Goal: Task Accomplishment & Management: Manage account settings

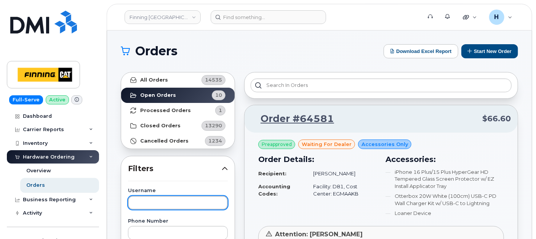
click at [147, 204] on input "text" at bounding box center [178, 203] width 100 height 14
type input "[PERSON_NAME]"
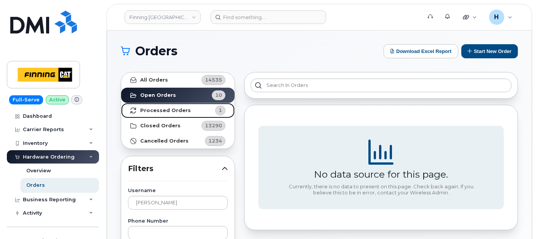
click at [153, 113] on strong "Processed Orders" at bounding box center [165, 110] width 51 height 6
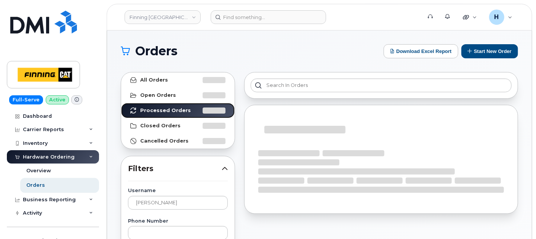
click at [121, 103] on link "Processed Orders" at bounding box center [177, 110] width 113 height 15
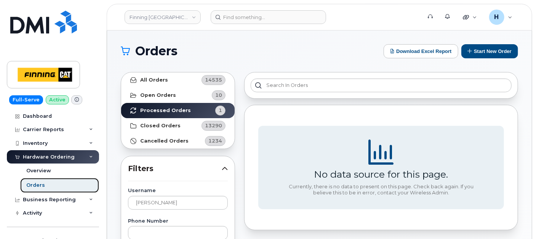
click at [54, 182] on link "Orders" at bounding box center [59, 185] width 79 height 14
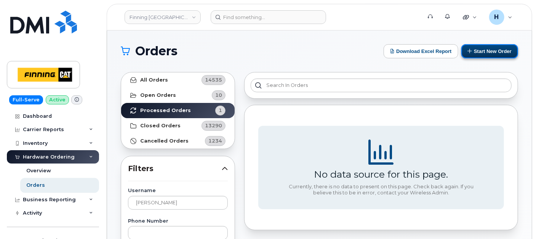
click at [477, 54] on button "Start New Order" at bounding box center [489, 51] width 57 height 14
click at [488, 54] on button "Start New Order" at bounding box center [489, 51] width 57 height 14
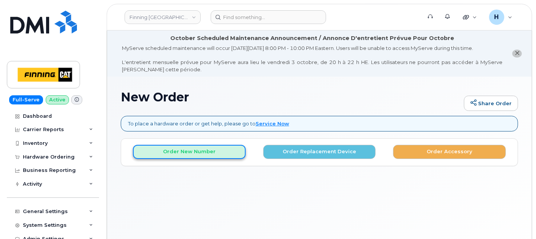
click at [198, 151] on button "Order New Number" at bounding box center [189, 152] width 113 height 14
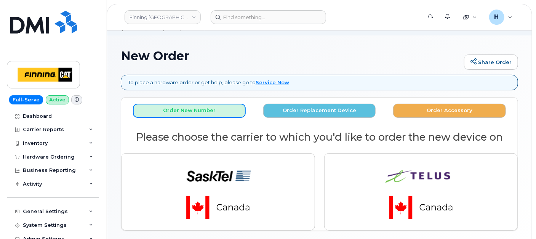
scroll to position [77, 0]
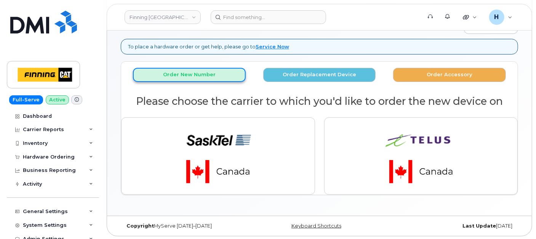
click at [182, 78] on button "Order New Number" at bounding box center [189, 75] width 113 height 14
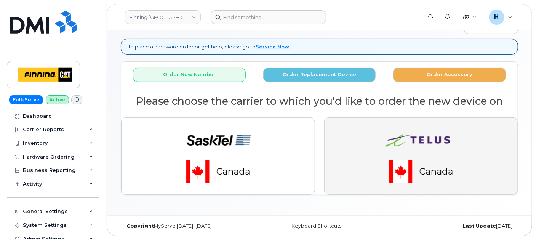
click at [405, 159] on img "button" at bounding box center [420, 156] width 107 height 64
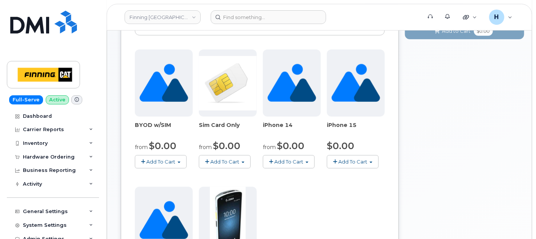
scroll to position [204, 0]
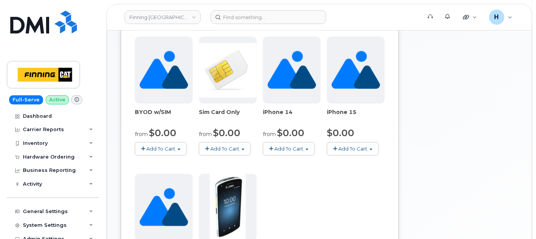
click at [228, 145] on span "Add To Cart" at bounding box center [225, 148] width 29 height 6
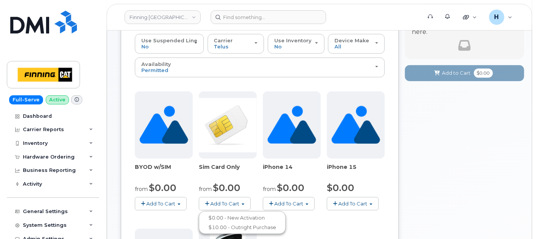
scroll to position [119, 0]
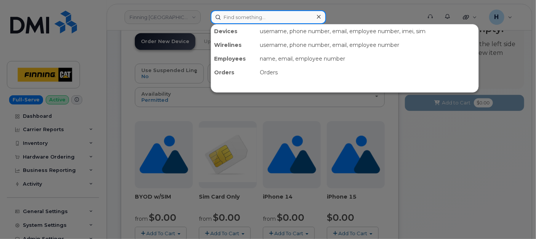
click at [235, 13] on input at bounding box center [268, 17] width 115 height 14
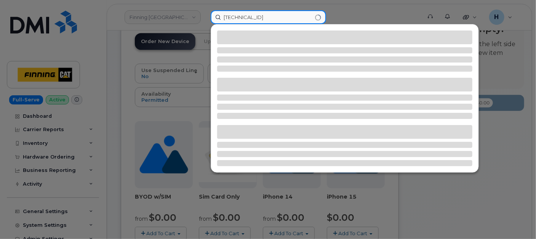
type input "8912230102194441808"
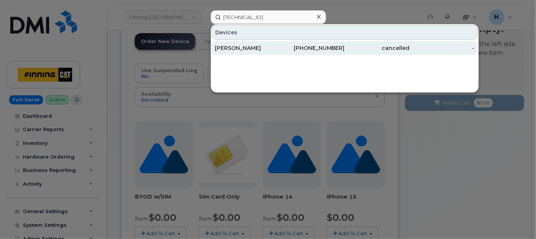
click at [250, 49] on div "Tanner Burritt" at bounding box center [247, 48] width 65 height 8
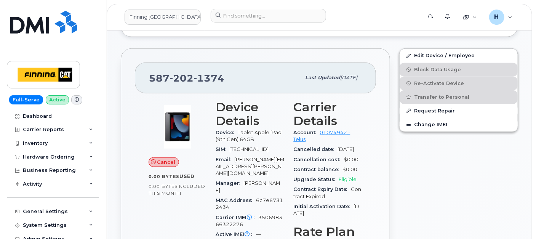
scroll to position [289, 0]
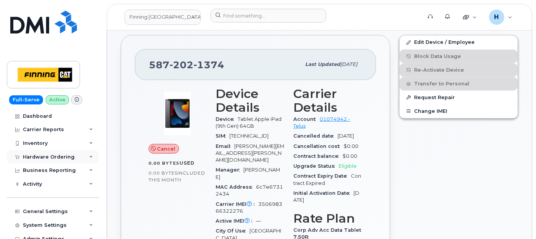
click at [50, 159] on div "Hardware Ordering" at bounding box center [49, 157] width 52 height 6
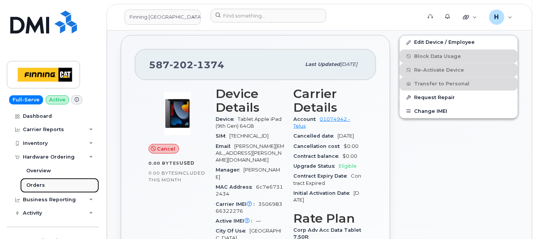
click at [40, 180] on link "Orders" at bounding box center [59, 185] width 79 height 14
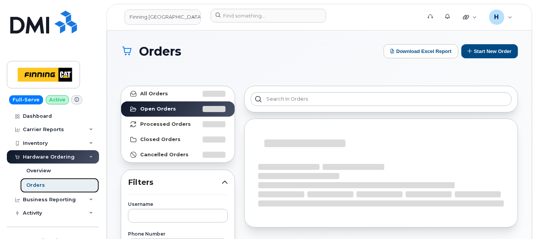
click at [40, 180] on link "Orders" at bounding box center [59, 185] width 79 height 14
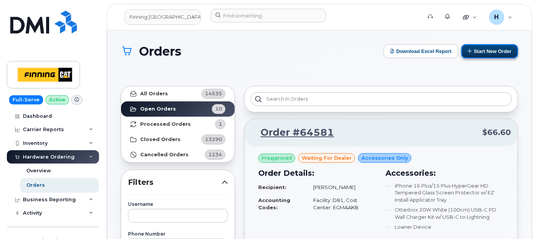
click at [492, 51] on button "Start New Order" at bounding box center [489, 51] width 57 height 14
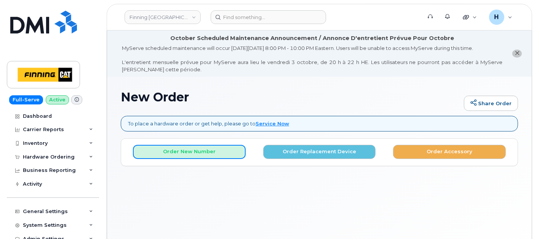
drag, startPoint x: 190, startPoint y: 149, endPoint x: 323, endPoint y: 178, distance: 136.0
click at [190, 149] on button "Order New Number" at bounding box center [189, 152] width 113 height 14
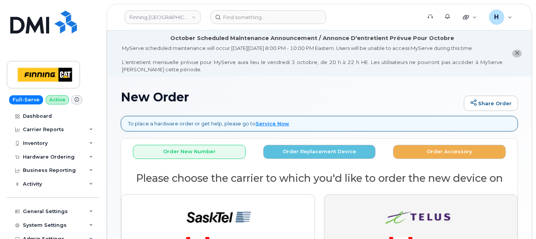
click at [379, 212] on img "button" at bounding box center [420, 233] width 107 height 64
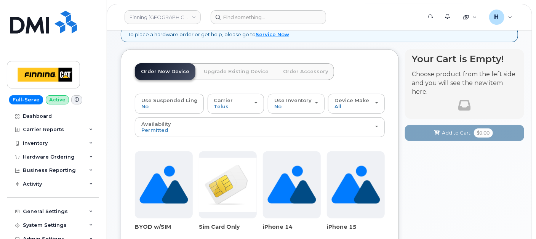
scroll to position [169, 0]
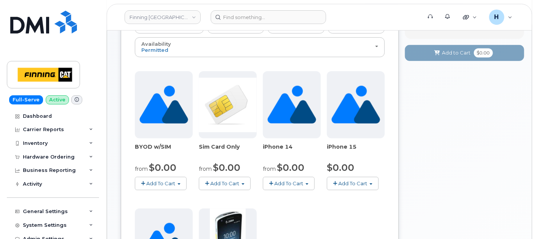
click at [231, 177] on button "Add To Cart" at bounding box center [225, 183] width 52 height 13
click at [233, 177] on button "Add To Cart" at bounding box center [225, 183] width 52 height 13
click at [234, 177] on button "Add To Cart" at bounding box center [225, 183] width 52 height 13
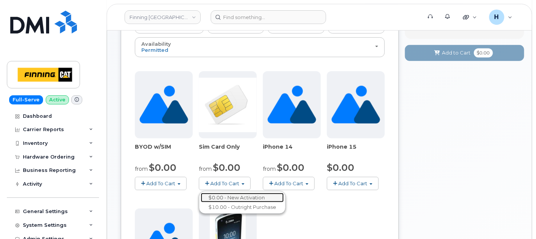
click at [234, 193] on link "$0.00 - New Activation" at bounding box center [242, 198] width 83 height 10
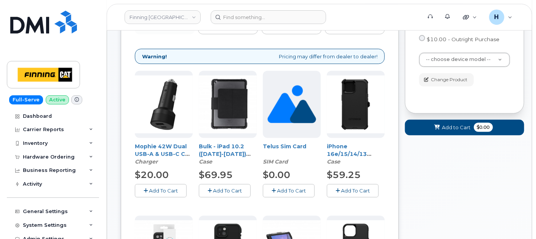
click at [440, 52] on div "Sim Card Only Term and Size $0.00 - New Activation $10.00 - Outright Purchase C…" at bounding box center [464, 43] width 91 height 85
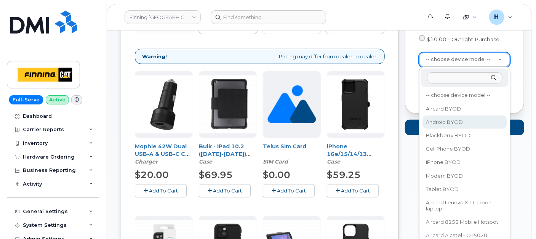
scroll to position [85, 0]
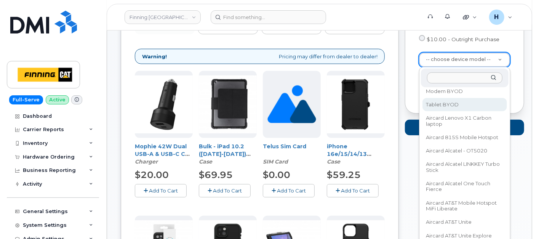
select select "2550"
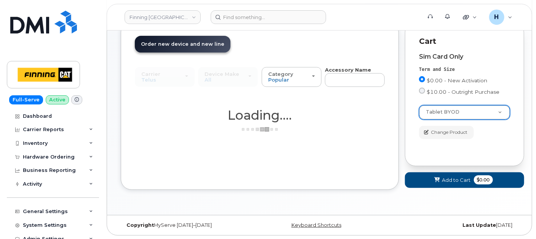
scroll to position [169, 0]
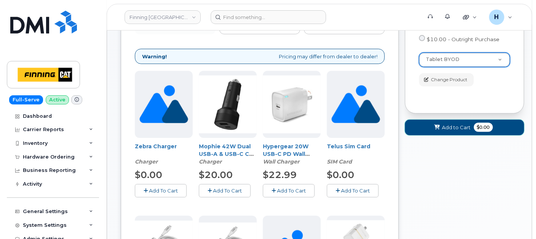
click at [426, 125] on button "Add to Cart $0.00" at bounding box center [464, 128] width 119 height 16
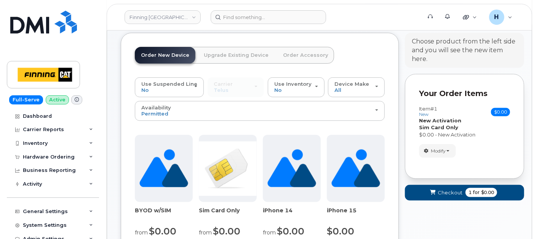
scroll to position [42, 0]
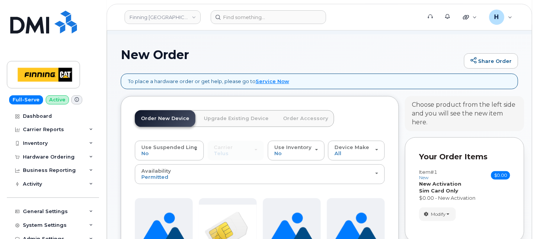
click at [299, 117] on link "Order Accessory" at bounding box center [305, 118] width 57 height 17
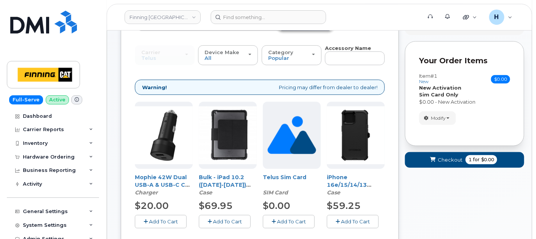
scroll to position [127, 0]
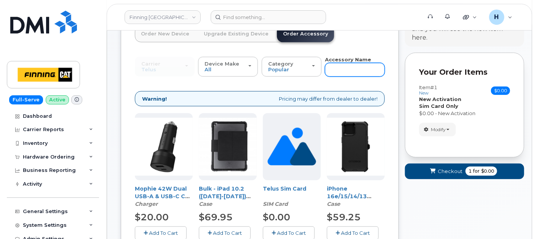
click at [353, 73] on input "text" at bounding box center [355, 70] width 60 height 14
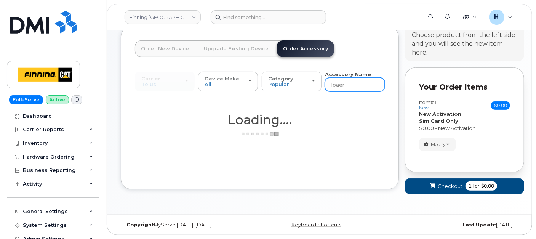
scroll to position [111, 0]
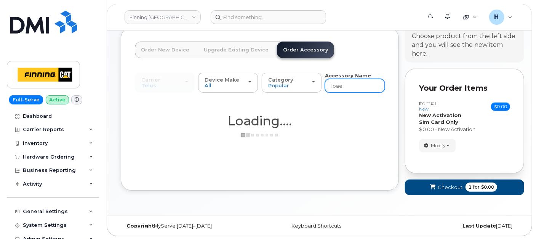
type input "loa"
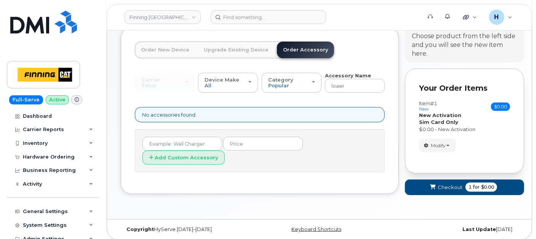
type input "loa"
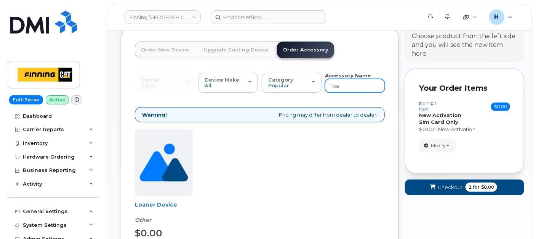
click at [348, 83] on input "loa" at bounding box center [355, 86] width 60 height 14
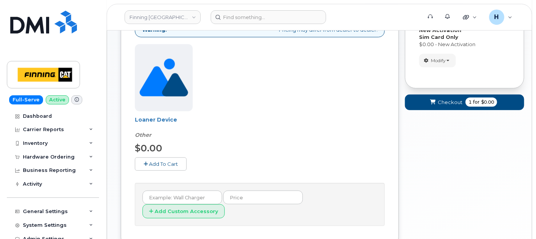
click at [159, 163] on span "Add To Cart" at bounding box center [163, 164] width 29 height 6
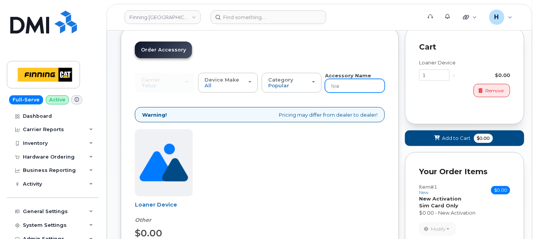
drag, startPoint x: 344, startPoint y: 89, endPoint x: 323, endPoint y: 86, distance: 21.1
click at [323, 86] on div "Carrier SaskTel Telus SaskTel Telus Device Make All iPhone Tablet All iPhone Ta…" at bounding box center [260, 82] width 250 height 21
type input "wall"
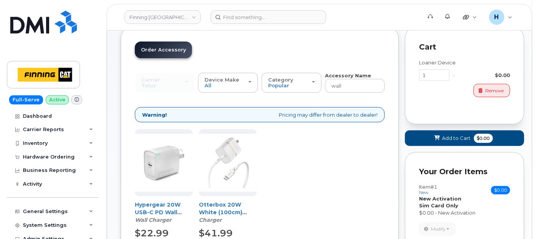
scroll to position [193, 0]
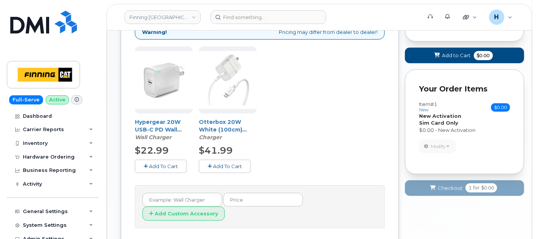
click at [218, 160] on button "Add To Cart" at bounding box center [225, 166] width 52 height 13
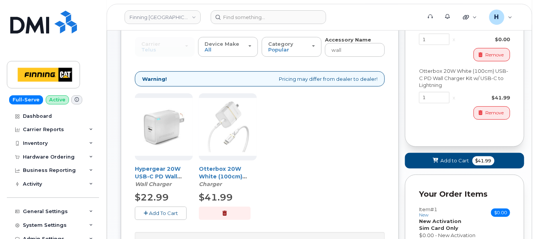
scroll to position [109, 0]
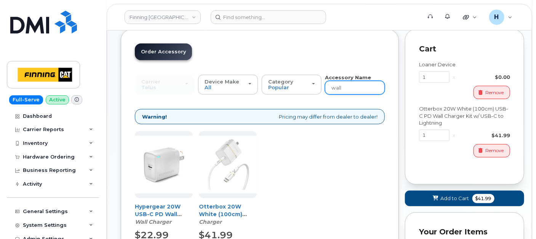
click at [348, 85] on input "wall" at bounding box center [355, 88] width 60 height 14
click at [441, 195] on span "Add to Cart" at bounding box center [455, 198] width 29 height 7
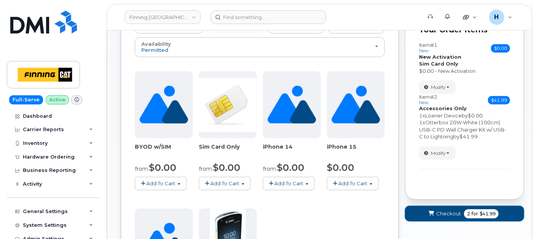
click at [435, 206] on button "Checkout 2 for $41.99" at bounding box center [464, 214] width 119 height 16
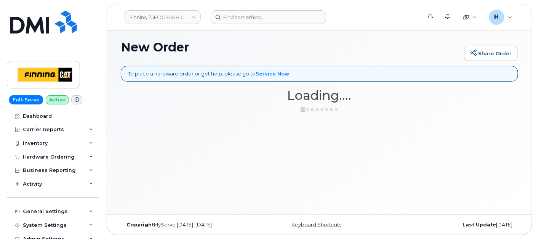
scroll to position [49, 0]
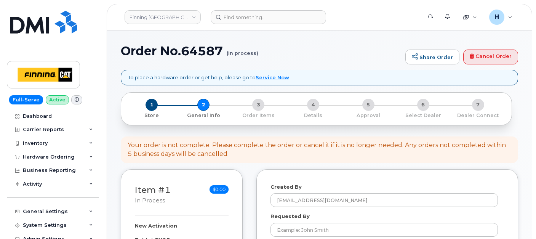
select select
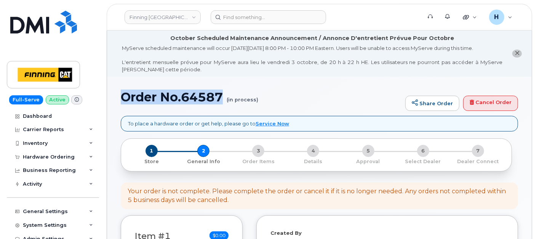
drag, startPoint x: 121, startPoint y: 96, endPoint x: 222, endPoint y: 93, distance: 100.2
click at [222, 93] on h1 "Order No.64587 (in process)" at bounding box center [261, 96] width 281 height 13
copy h1 "Order No.64587"
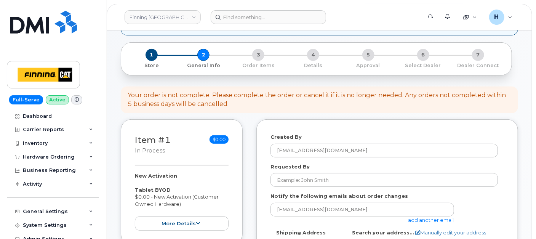
scroll to position [169, 0]
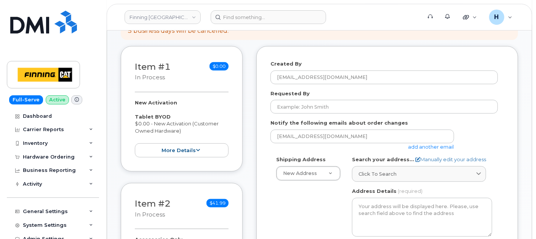
drag, startPoint x: 134, startPoint y: 101, endPoint x: 183, endPoint y: 130, distance: 56.7
click at [183, 130] on div "Item #1 in process $0.00 New Activation Tablet BYOD $0.00 - New Activation (Cus…" at bounding box center [182, 108] width 122 height 125
copy div "New Activation Tablet BYOD $0.00 - New Activation (Customer Owned Hardware)"
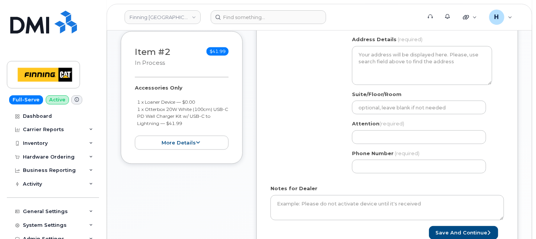
scroll to position [338, 0]
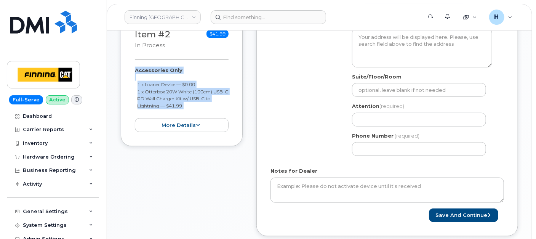
drag, startPoint x: 131, startPoint y: 67, endPoint x: 203, endPoint y: 107, distance: 82.5
click at [203, 107] on div "Item #2 in process $41.99 Accessories Only 1 x Loaner Device — $0.00 1 x Otterb…" at bounding box center [182, 80] width 122 height 133
copy div "Accessories Only 1 x Loaner Device — $0.00 1 x Otterbox 20W White (100cm) USB-C…"
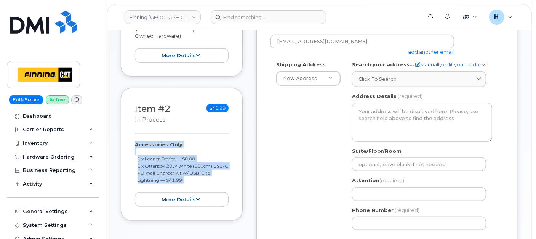
scroll to position [169, 0]
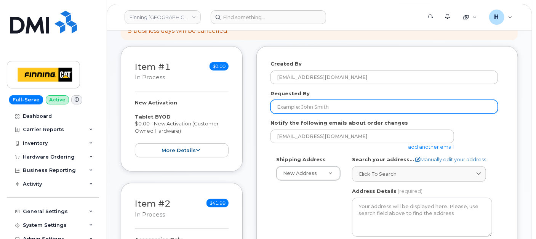
drag, startPoint x: 321, startPoint y: 107, endPoint x: 228, endPoint y: 161, distance: 107.2
click at [321, 107] on input "Requested By" at bounding box center [383, 107] width 227 height 14
paste input "RITM0496273"
type input "RITM0496273"
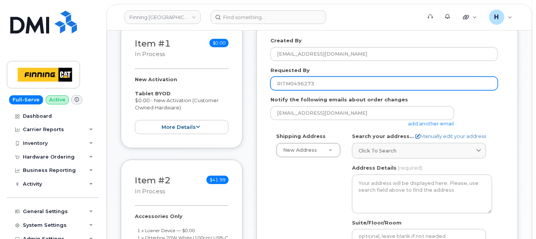
scroll to position [211, 0]
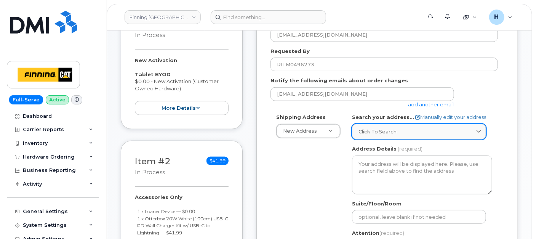
click at [367, 126] on link "Click to search" at bounding box center [419, 132] width 134 height 16
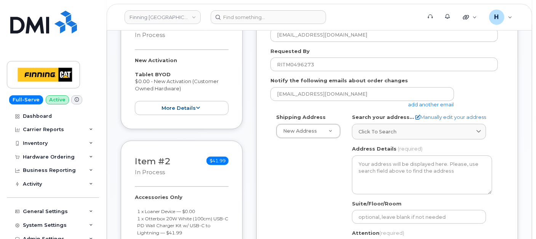
paste input "2360 Pasqua St. North"
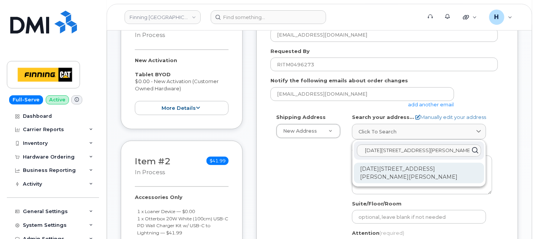
type input "2360 Pasqua St. North"
click at [369, 170] on div "2360 Pasqua St N Rm of Sherwood SK S4K 0A8" at bounding box center [419, 173] width 130 height 21
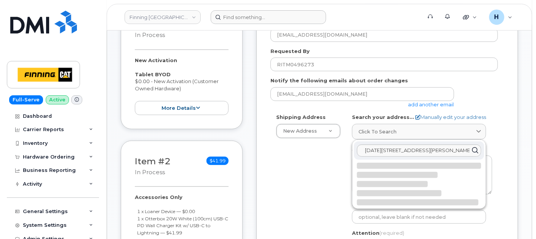
select select
type textarea "2360 Pasqua St N RM OF SHERWOOD SK S4K 0A8 CANADA"
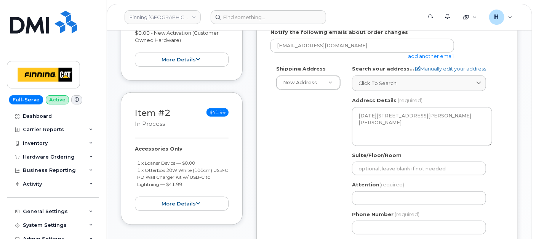
scroll to position [338, 0]
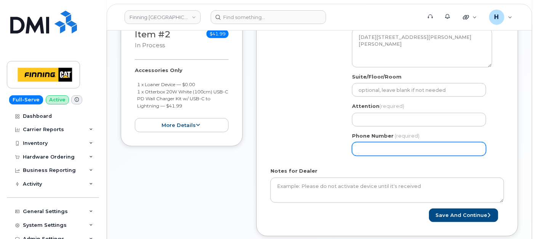
drag, startPoint x: 367, startPoint y: 150, endPoint x: 120, endPoint y: 139, distance: 247.3
click at [367, 150] on input "Phone Number" at bounding box center [419, 149] width 134 height 14
paste input "3065453311"
select select
type input "3065453311"
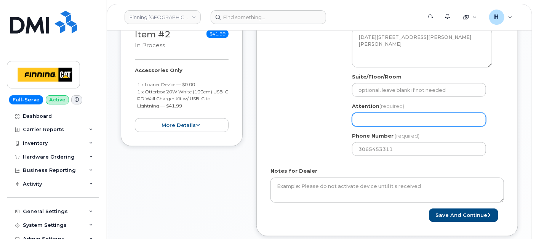
drag, startPoint x: 375, startPoint y: 120, endPoint x: 307, endPoint y: 118, distance: 68.2
click at [375, 120] on input "Attention (required)" at bounding box center [419, 120] width 134 height 14
paste input "[PERSON_NAME]"
select select
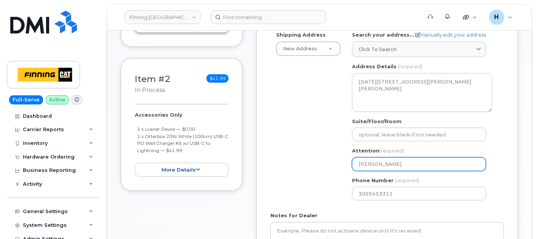
scroll to position [211, 0]
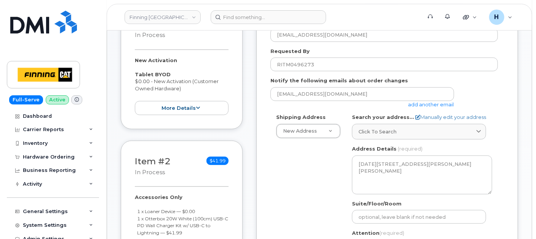
type input "[PERSON_NAME]"
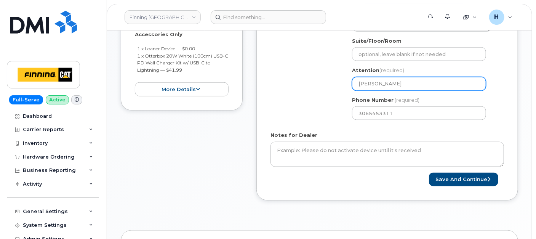
scroll to position [423, 0]
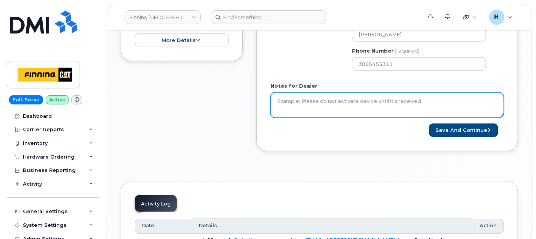
click at [319, 103] on textarea "Notes for Dealer" at bounding box center [386, 105] width 233 height 25
paste textarea "New Activation Tablet BYOD $0.00 - New Activation (Customer Owned Hardware) Acc…"
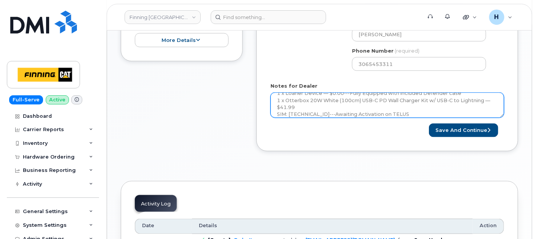
scroll to position [62, 0]
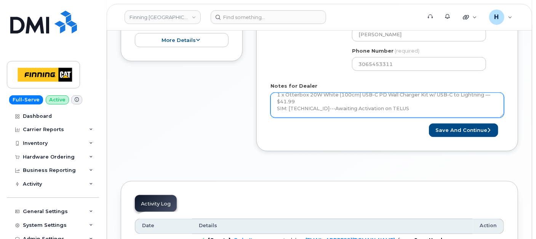
drag, startPoint x: 351, startPoint y: 110, endPoint x: 447, endPoint y: 113, distance: 96.4
click at [447, 113] on textarea "New Activation Tablet BYOD $0.00 - New Activation (Customer Owned Hardware) Acc…" at bounding box center [386, 105] width 233 height 25
click at [286, 105] on textarea "New Activation Tablet BYOD $0.00 - New Activation (Customer Owned Hardware) Acc…" at bounding box center [386, 105] width 233 height 25
click at [405, 104] on textarea "New Activation Tablet BYOD $0.00 - New Activation (Customer Owned Hardware) Acc…" at bounding box center [386, 105] width 233 height 25
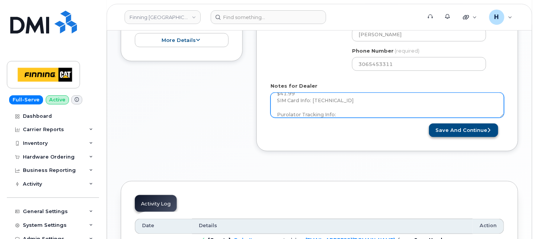
type textarea "New Activation Tablet BYOD $0.00 - New Activation (Customer Owned Hardware) Acc…"
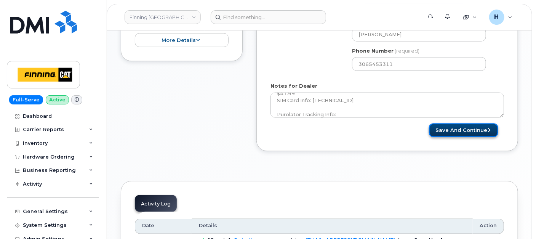
click at [436, 123] on button "Save and Continue" at bounding box center [463, 130] width 69 height 14
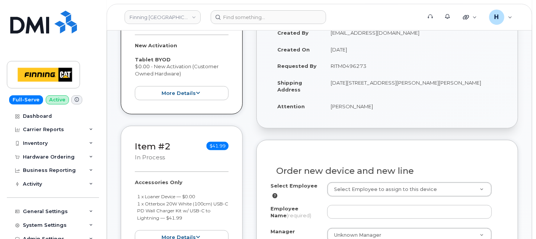
scroll to position [254, 0]
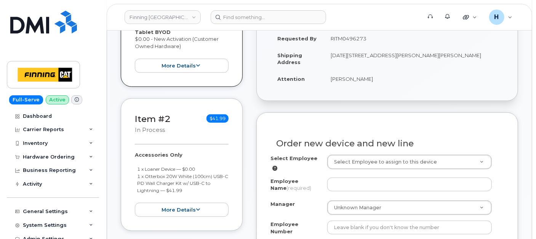
drag, startPoint x: 325, startPoint y: 78, endPoint x: 383, endPoint y: 78, distance: 57.9
click at [383, 78] on td "[PERSON_NAME]" at bounding box center [414, 78] width 180 height 17
copy td "[PERSON_NAME]"
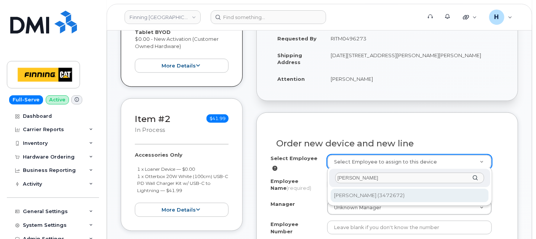
type input "[PERSON_NAME]"
type input "15558"
type input "[PERSON_NAME]"
type input "3472672"
select select "S00"
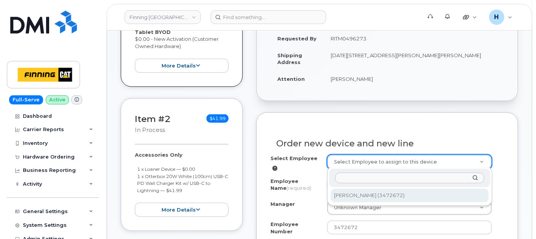
select select "00000SD"
select select "712697"
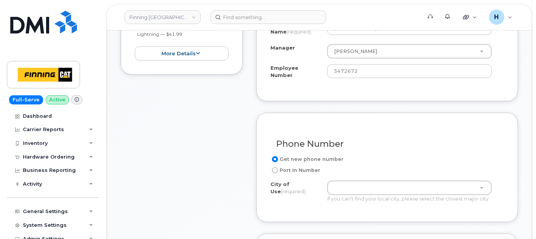
scroll to position [423, 0]
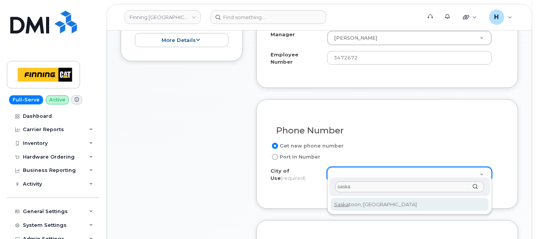
type input "saska"
drag, startPoint x: 361, startPoint y: 206, endPoint x: 343, endPoint y: 196, distance: 21.0
type input "6909"
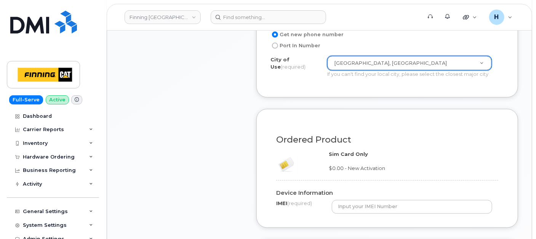
scroll to position [592, 0]
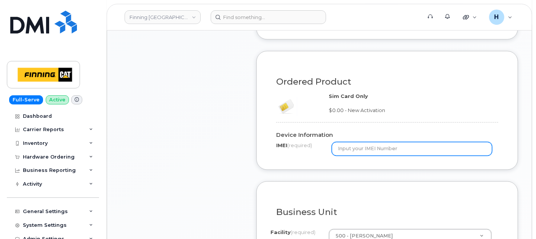
click at [360, 142] on input "text" at bounding box center [412, 149] width 160 height 14
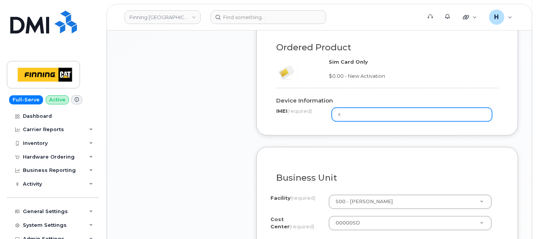
scroll to position [677, 0]
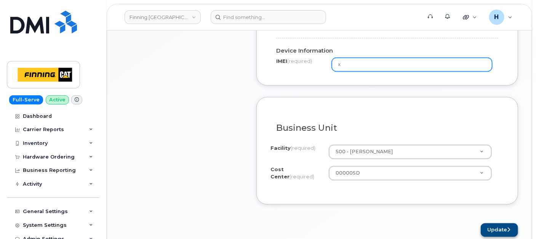
type input "x"
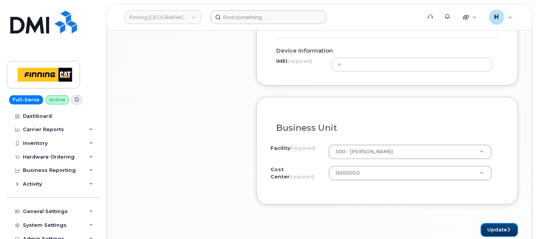
drag, startPoint x: 499, startPoint y: 221, endPoint x: 299, endPoint y: 13, distance: 288.4
click at [498, 223] on button "Update" at bounding box center [499, 230] width 37 height 14
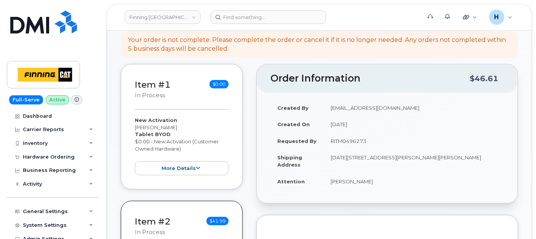
scroll to position [254, 0]
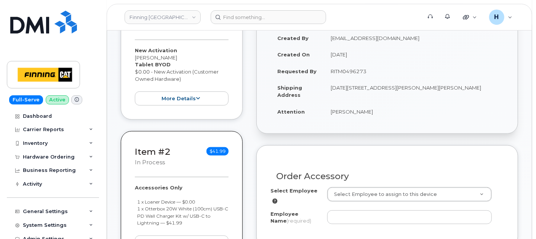
drag, startPoint x: 373, startPoint y: 117, endPoint x: 378, endPoint y: 117, distance: 4.6
click at [378, 117] on td "[PERSON_NAME]" at bounding box center [414, 111] width 180 height 17
copy td "[PERSON_NAME]"
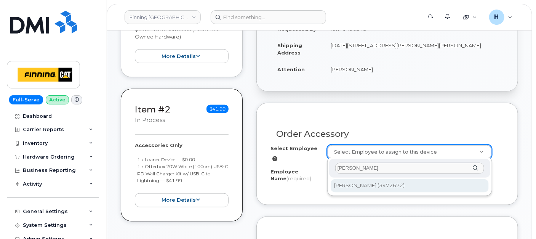
type input "[PERSON_NAME]"
type input "15558"
type input "[PERSON_NAME]"
select select "S00"
select select "00000SD"
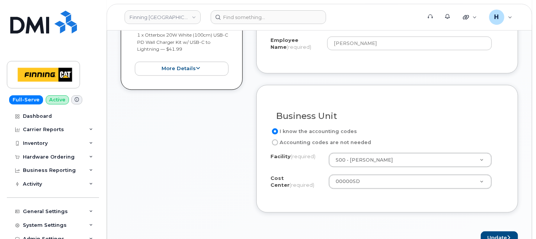
scroll to position [465, 0]
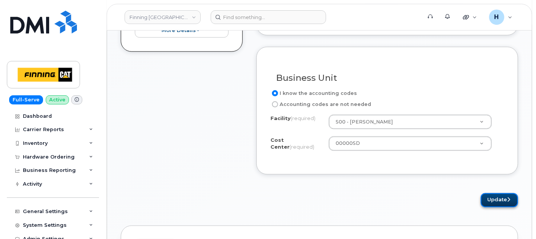
click at [490, 195] on button "Update" at bounding box center [499, 200] width 37 height 14
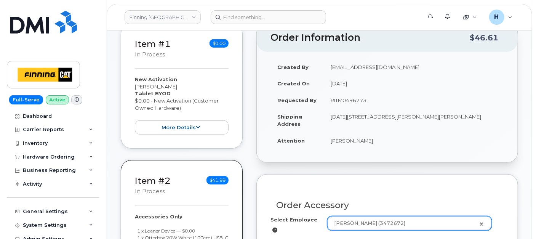
scroll to position [211, 0]
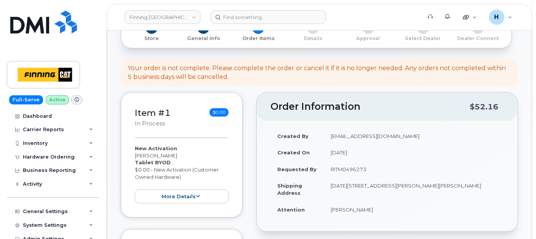
scroll to position [169, 0]
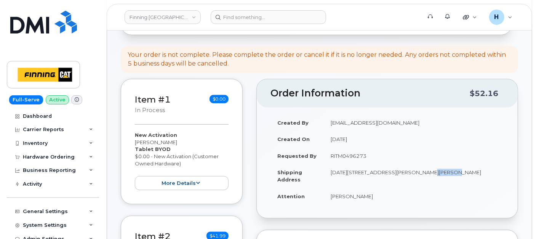
drag, startPoint x: 429, startPoint y: 172, endPoint x: 450, endPoint y: 173, distance: 21.4
click at [450, 173] on td "[DATE][STREET_ADDRESS][PERSON_NAME][PERSON_NAME]" at bounding box center [414, 176] width 180 height 24
drag, startPoint x: 450, startPoint y: 173, endPoint x: 446, endPoint y: 181, distance: 9.4
click at [446, 181] on td "[DATE][STREET_ADDRESS][PERSON_NAME][PERSON_NAME]" at bounding box center [414, 176] width 180 height 24
click at [436, 170] on td "[DATE][STREET_ADDRESS][PERSON_NAME][PERSON_NAME]" at bounding box center [414, 176] width 180 height 24
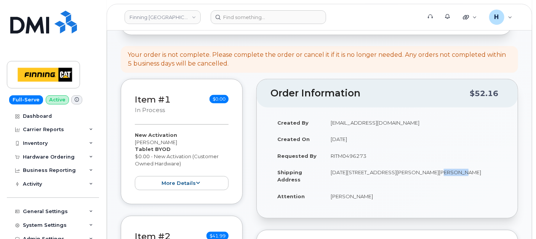
drag, startPoint x: 436, startPoint y: 170, endPoint x: 455, endPoint y: 170, distance: 18.7
click at [455, 170] on td "[DATE][STREET_ADDRESS][PERSON_NAME][PERSON_NAME]" at bounding box center [414, 176] width 180 height 24
drag, startPoint x: 325, startPoint y: 170, endPoint x: 350, endPoint y: 173, distance: 25.3
click at [350, 173] on td "[DATE][STREET_ADDRESS][PERSON_NAME][PERSON_NAME]" at bounding box center [414, 176] width 180 height 24
copy td "2360 P"
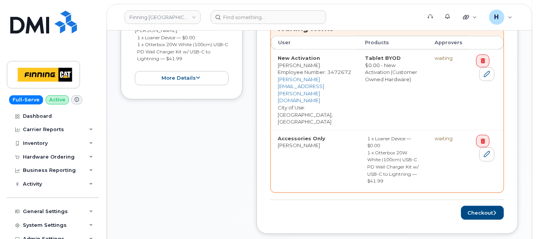
scroll to position [465, 0]
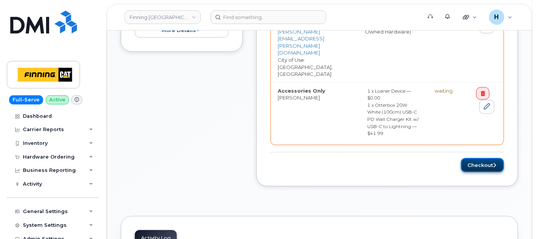
click at [476, 158] on button "Checkout" at bounding box center [482, 165] width 43 height 14
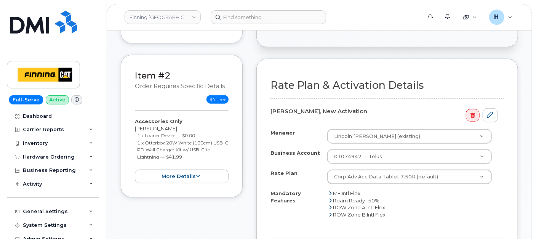
scroll to position [338, 0]
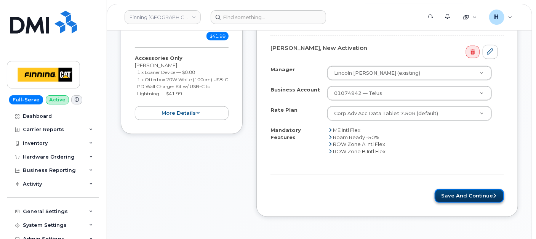
click at [461, 190] on button "Save and Continue" at bounding box center [468, 196] width 69 height 14
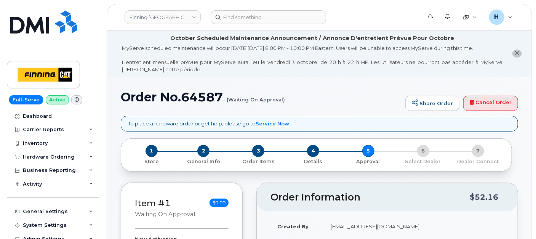
click at [193, 102] on h1 "Order No.64587 (Waiting On Approval)" at bounding box center [261, 96] width 281 height 13
copy h1 "64587"
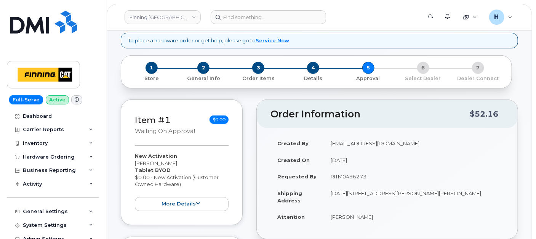
scroll to position [127, 0]
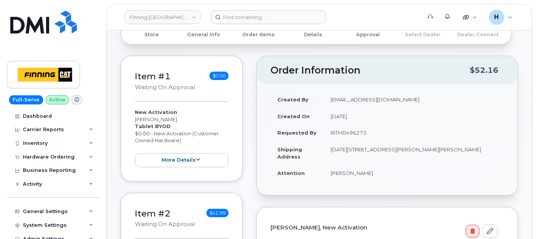
drag, startPoint x: 324, startPoint y: 133, endPoint x: 394, endPoint y: 137, distance: 69.8
click at [394, 137] on td "RITM0496273" at bounding box center [414, 132] width 180 height 17
copy td "RITM0496273"
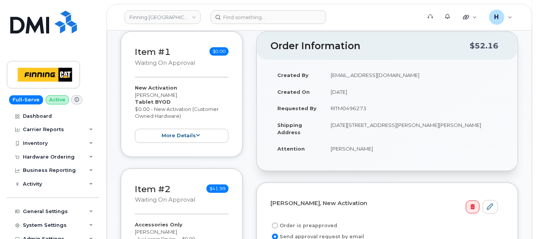
scroll to position [169, 0]
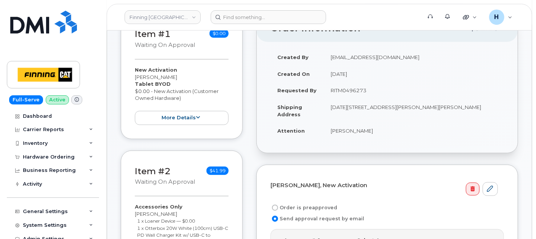
click at [295, 203] on label "Order is preapproved" at bounding box center [303, 207] width 67 height 9
click at [278, 204] on input "Order is preapproved" at bounding box center [275, 207] width 6 height 6
radio input "true"
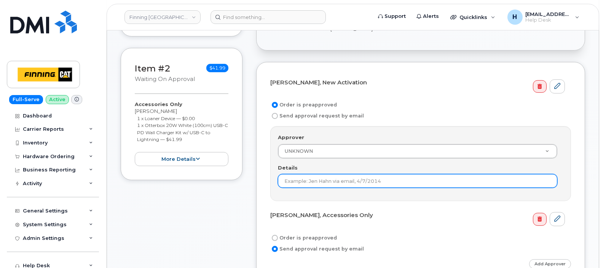
click at [283, 180] on input "Details" at bounding box center [417, 181] width 279 height 14
paste input "RITM0496273"
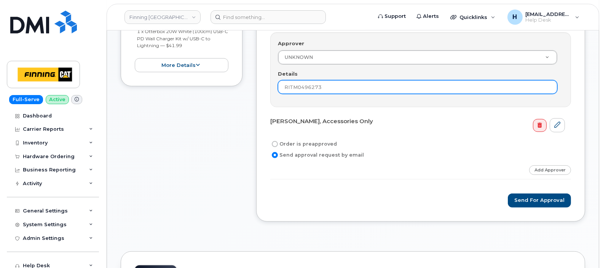
scroll to position [359, 0]
type input "RITM0496273"
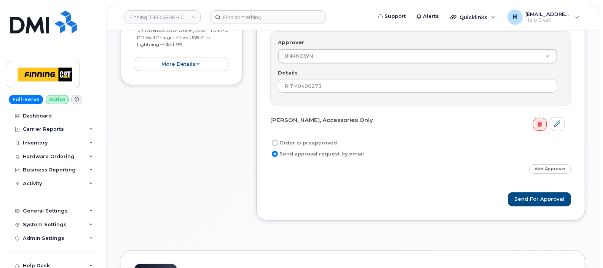
click at [292, 146] on label "Order is preapproved" at bounding box center [303, 143] width 67 height 9
click at [278, 146] on input "Order is preapproved" at bounding box center [275, 143] width 6 height 6
radio input "true"
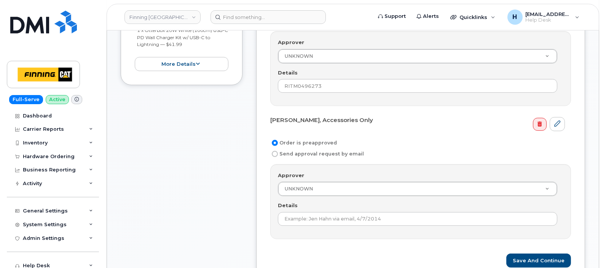
click at [292, 143] on label "Order is preapproved" at bounding box center [303, 143] width 67 height 9
click at [278, 143] on input "Order is preapproved" at bounding box center [275, 143] width 6 height 6
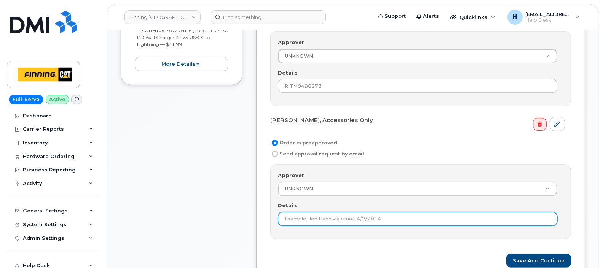
click at [303, 215] on input "Details" at bounding box center [417, 219] width 279 height 14
paste input "RITM0496273"
type input "RITM0496273"
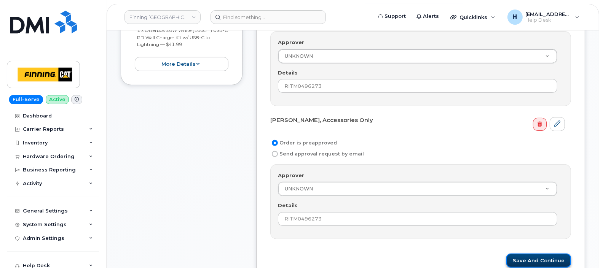
click at [535, 238] on button "Save and Continue" at bounding box center [538, 261] width 65 height 14
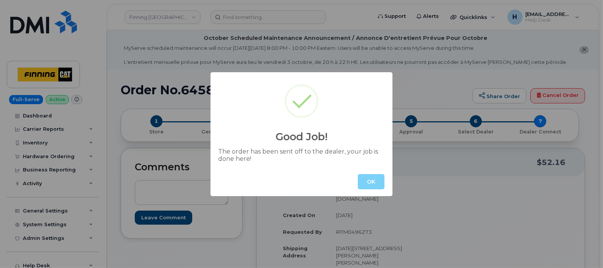
click at [386, 180] on div "OK" at bounding box center [302, 182] width 182 height 29
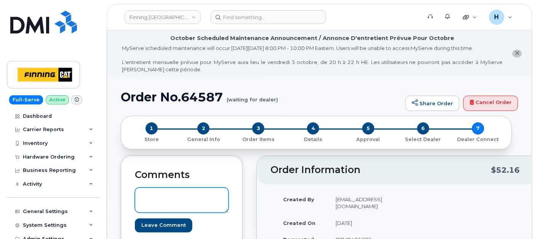
click at [180, 201] on textarea at bounding box center [182, 199] width 94 height 25
click at [186, 189] on textarea "S/N:; IMEI" at bounding box center [182, 199] width 94 height 25
click at [193, 197] on textarea "S/N: QFNYF2QTX9 IMEI: [TECHNICAL_ID]" at bounding box center [182, 199] width 94 height 25
type textarea "S/N: QFNYF2QTX9 [iPad Gen 9 (#2097)] IMEI: [TECHNICAL_ID]"
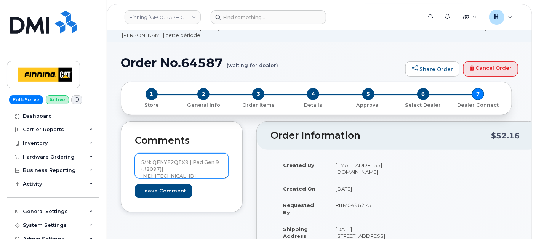
scroll to position [42, 0]
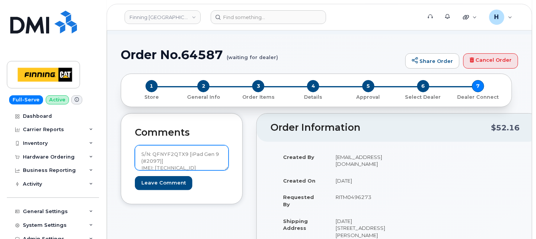
click at [187, 160] on textarea "S/N: QFNYF2QTX9 [iPad Gen 9 (#2097)] IMEI: [TECHNICAL_ID]" at bounding box center [182, 157] width 94 height 25
click at [163, 153] on textarea "S/N: QFNYF2QTX9 [iPad Gen 9 (#2097)] IMEI: [TECHNICAL_ID]" at bounding box center [182, 157] width 94 height 25
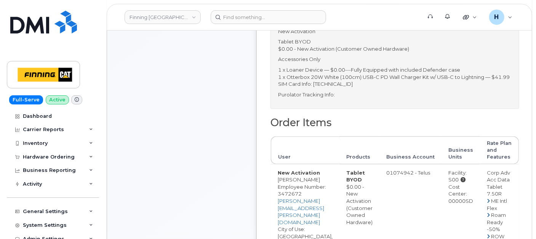
scroll to position [381, 0]
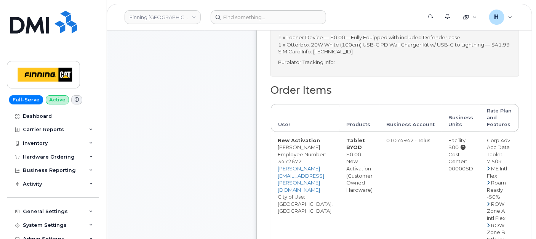
drag, startPoint x: 455, startPoint y: 148, endPoint x: 483, endPoint y: 145, distance: 28.3
click at [480, 145] on td "Facility: S00 Cost Center: 00000SD" at bounding box center [460, 189] width 38 height 115
copy div "00000SD"
drag, startPoint x: 456, startPoint y: 125, endPoint x: 481, endPoint y: 122, distance: 25.0
click at [480, 132] on td "Facility: S00 Cost Center: 00000SD" at bounding box center [460, 189] width 38 height 115
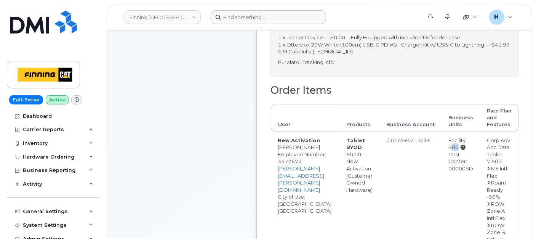
copy div "S00"
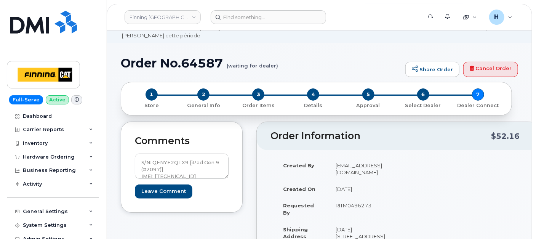
scroll to position [0, 0]
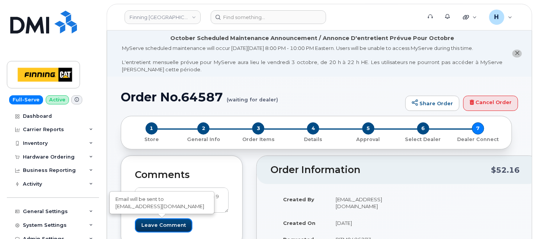
drag, startPoint x: 162, startPoint y: 223, endPoint x: 179, endPoint y: 120, distance: 103.8
click at [162, 223] on input "Leave Comment" at bounding box center [163, 225] width 57 height 14
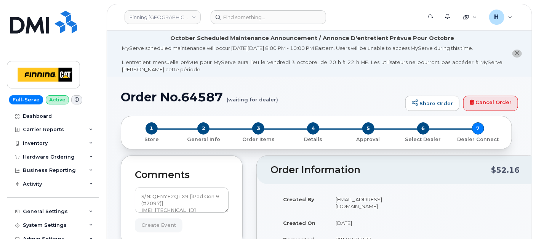
type input "Create Event"
click at [201, 125] on span "2" at bounding box center [203, 128] width 12 height 12
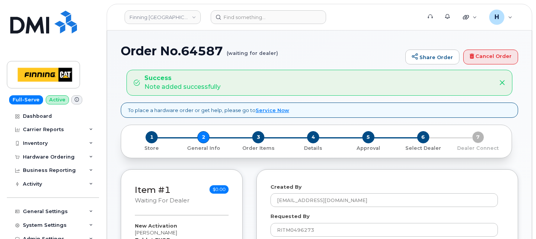
select select
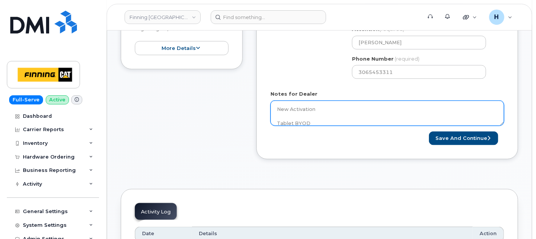
scroll to position [423, 0]
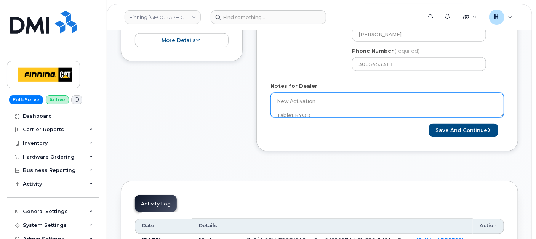
click at [343, 105] on textarea "New Activation Tablet BYOD $0.00 - New Activation (Customer Owned Hardware) Acc…" at bounding box center [386, 105] width 233 height 25
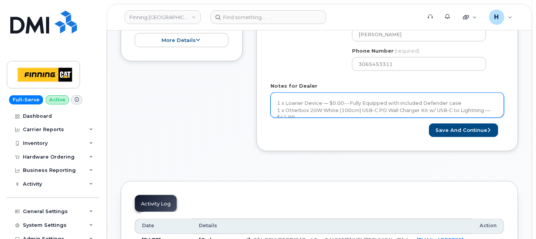
scroll to position [76, 0]
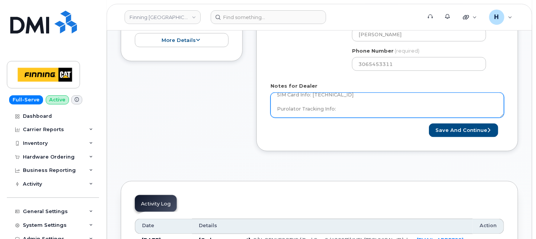
click at [353, 109] on textarea "New Activation Tablet BYOD $0.00 - New Activation (Customer Owned Hardware) Acc…" at bounding box center [386, 105] width 233 height 25
paste textarea "335683470918"
type textarea "New Activation Tablet BYOD $0.00 - New Activation (Customer Owned Hardware) Acc…"
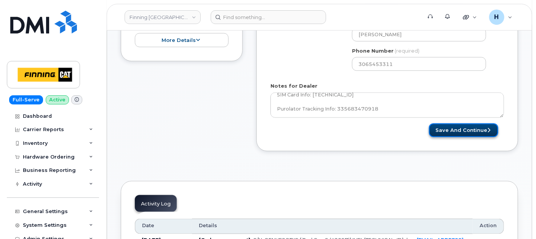
click at [446, 128] on button "Save and Continue" at bounding box center [463, 130] width 69 height 14
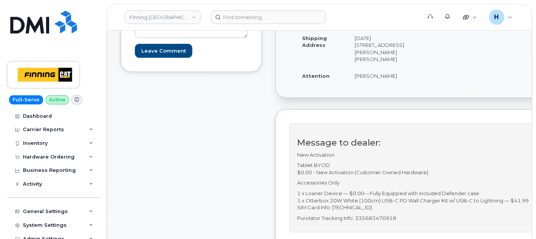
scroll to position [127, 0]
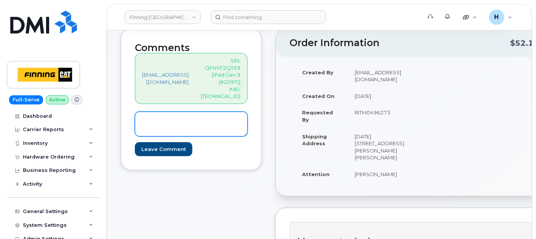
drag, startPoint x: 181, startPoint y: 109, endPoint x: 161, endPoint y: 123, distance: 24.6
click at [181, 112] on textarea at bounding box center [191, 124] width 113 height 25
paste textarea "SIM: [TECHNICAL_ID]---Awaiting Activation on TELUS Order #TL60038810"
type textarea "SIM: [TECHNICAL_ID]---Awaiting Activation on TELUS Order #TL60038810"
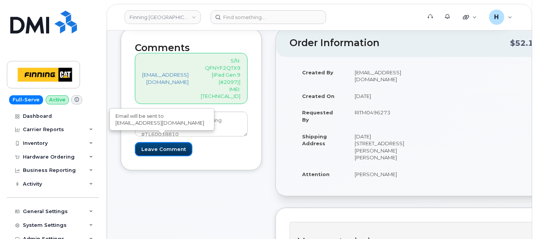
drag, startPoint x: 148, startPoint y: 138, endPoint x: 90, endPoint y: 6, distance: 144.9
click at [148, 142] on input "Leave Comment" at bounding box center [163, 149] width 57 height 14
type input "Create Event"
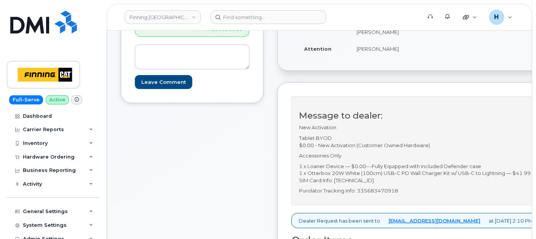
scroll to position [338, 0]
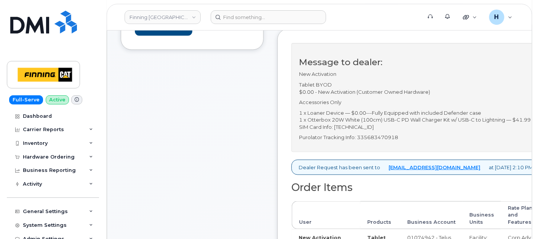
click at [410, 134] on p "Purolator Tracking Info: 335683470918" at bounding box center [415, 137] width 233 height 7
copy p "335683470918"
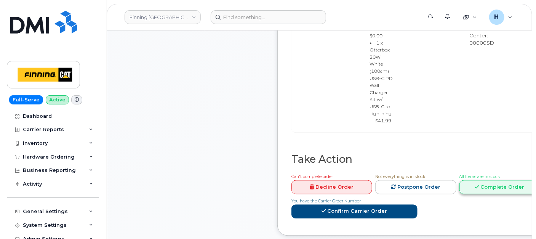
click at [479, 184] on icon at bounding box center [477, 186] width 4 height 5
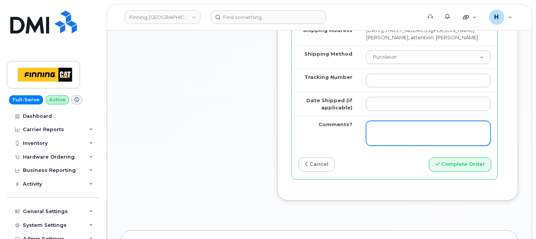
scroll to position [1057, 0]
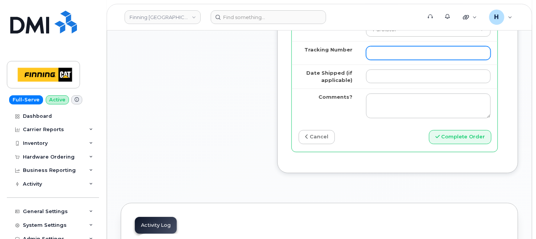
click at [407, 60] on input "Tracking Number" at bounding box center [428, 53] width 125 height 14
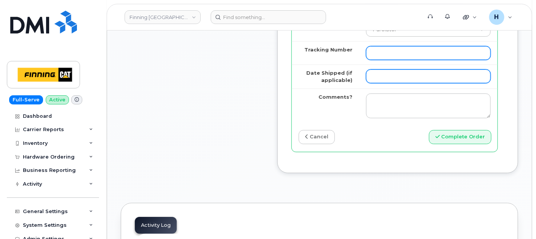
paste input "335683470918"
type input "335683470918"
click at [400, 83] on input "Date Shipped (if applicable)" at bounding box center [428, 76] width 125 height 14
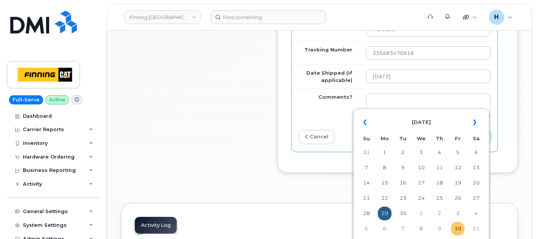
click at [459, 227] on td "10" at bounding box center [458, 229] width 14 height 14
type input "[DATE]"
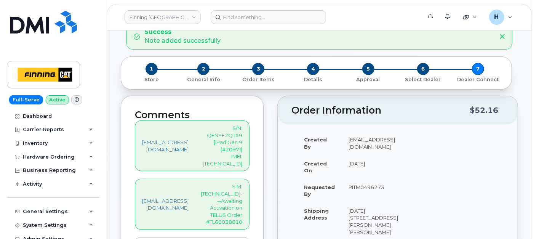
scroll to position [127, 0]
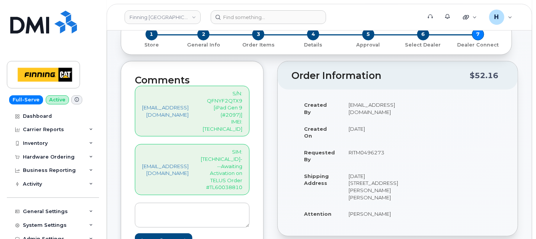
click at [241, 148] on p "SIM: [TECHNICAL_ID]---Awaiting Activation on TELUS Order #TL60038810" at bounding box center [222, 169] width 42 height 42
copy p "[TECHNICAL_ID]"
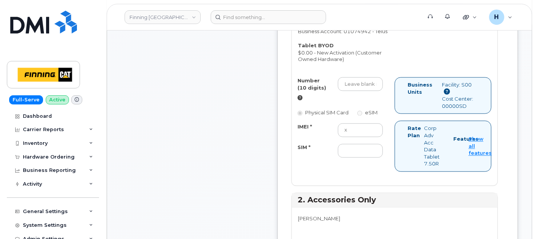
scroll to position [634, 0]
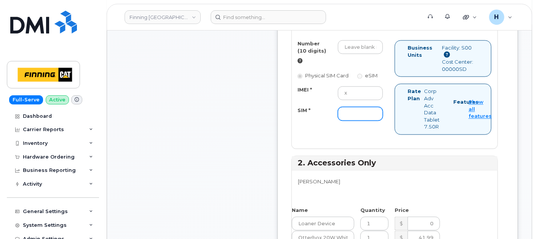
drag, startPoint x: 369, startPoint y: 139, endPoint x: 347, endPoint y: 139, distance: 21.3
click at [369, 121] on input "SIM *" at bounding box center [360, 114] width 45 height 14
paste input "[TECHNICAL_ID]"
type input "8912230102357627276"
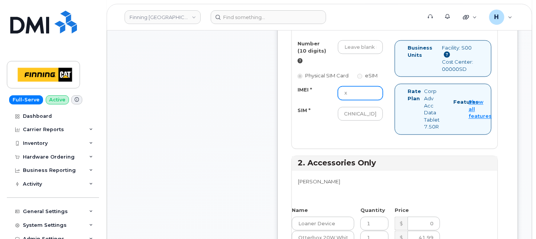
scroll to position [0, 0]
drag, startPoint x: 375, startPoint y: 118, endPoint x: 343, endPoint y: 118, distance: 32.0
click at [343, 100] on div "IMEI * x" at bounding box center [340, 93] width 97 height 14
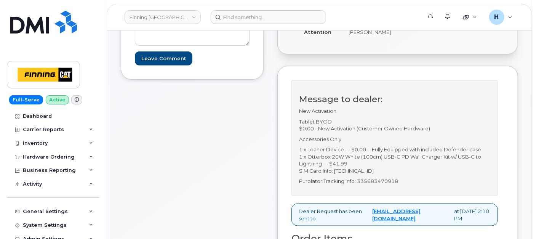
scroll to position [169, 0]
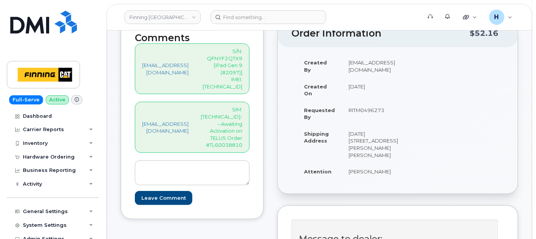
click at [242, 63] on p "S/N: QFNYF2QTX9 [iPad Gen 9 (#2097)] IMEI: 350698366322276" at bounding box center [222, 69] width 42 height 42
copy p "350698366322276"
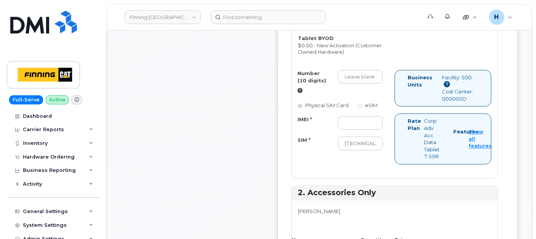
scroll to position [634, 0]
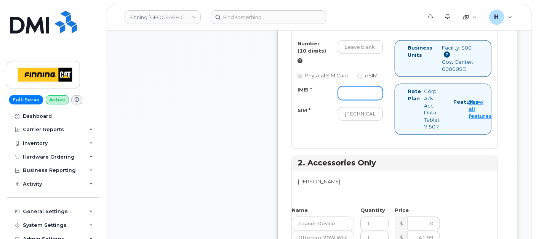
click at [378, 100] on input "IMEI *" at bounding box center [360, 93] width 45 height 14
paste input "350698366322276"
type input "350698366322276"
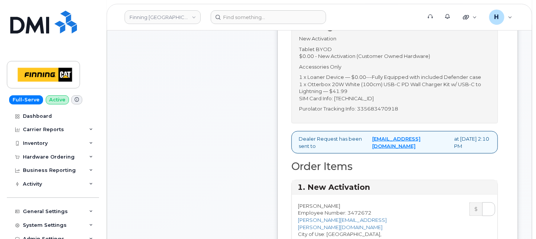
scroll to position [508, 0]
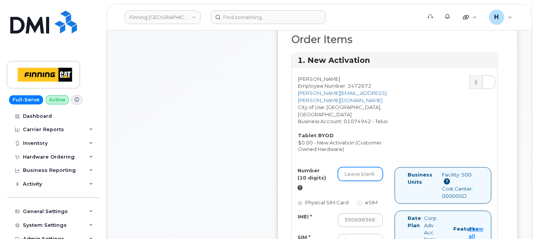
click at [373, 181] on input "Number (10 digits)" at bounding box center [360, 174] width 45 height 14
paste input "306) 209-8726"
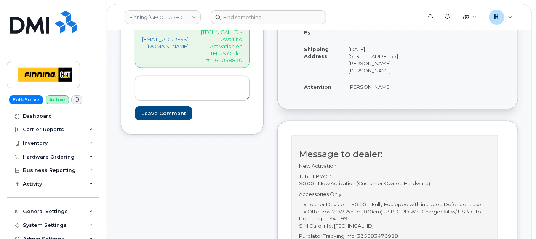
type input "3062098726"
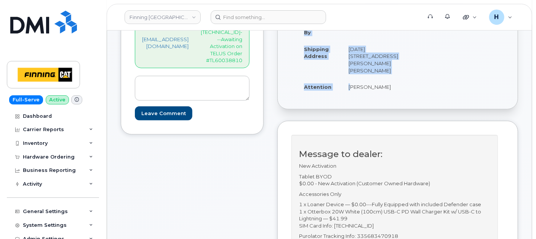
drag, startPoint x: 372, startPoint y: 88, endPoint x: 435, endPoint y: 85, distance: 62.9
click at [435, 85] on div "Created By hakaur@dminc.com Created On October 10, 2025 Requested By RITM049627…" at bounding box center [397, 36] width 212 height 132
copy table "Created By hakaur@dminc.com Created On October 10, 2025 Requested By RITM049627…"
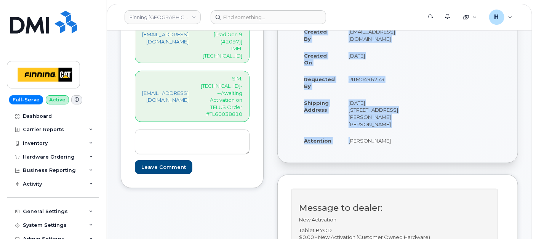
scroll to position [169, 0]
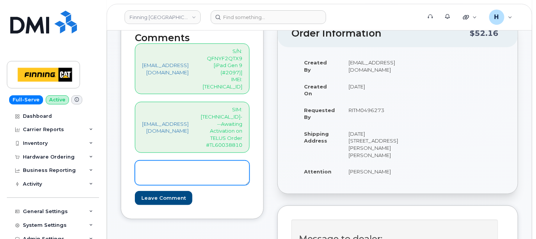
click at [224, 160] on textarea at bounding box center [192, 172] width 115 height 25
paste textarea "306-209-8726"
click at [138, 160] on textarea "306-209-8726" at bounding box center [192, 172] width 115 height 25
click at [176, 160] on textarea "SIM Active on new Line: 306-209-8726" at bounding box center [192, 172] width 115 height 25
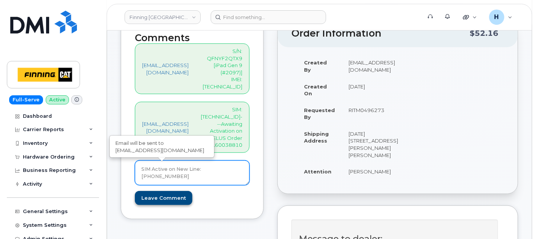
type textarea "SIM Active on New Line: 306-209-8726"
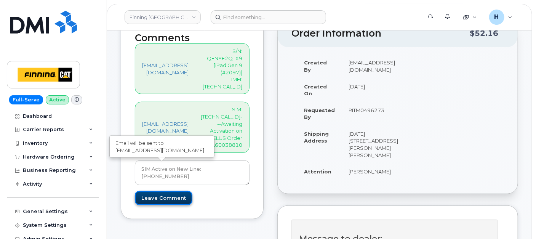
click at [162, 191] on input "Leave Comment" at bounding box center [163, 198] width 57 height 14
type input "Create Event"
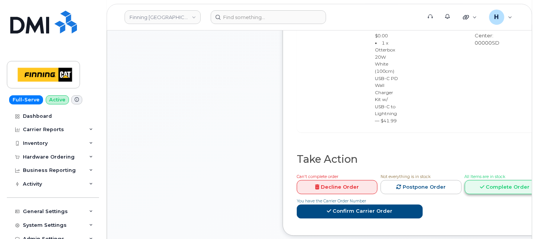
click at [510, 180] on link "Complete Order" at bounding box center [505, 187] width 81 height 14
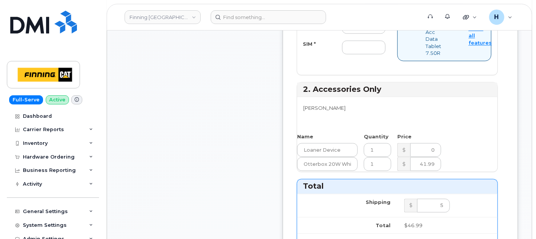
scroll to position [677, 0]
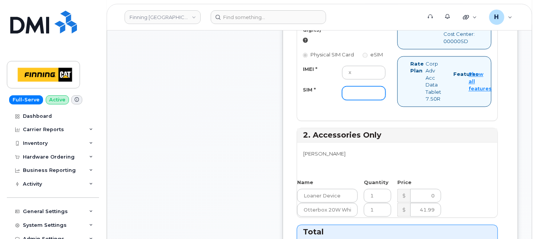
click at [374, 98] on input "SIM *" at bounding box center [363, 93] width 43 height 14
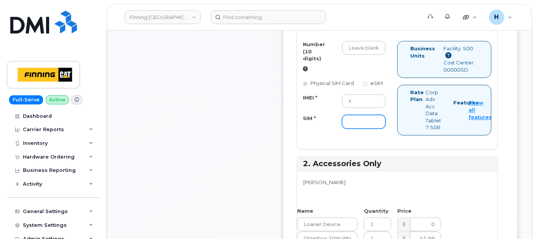
scroll to position [634, 0]
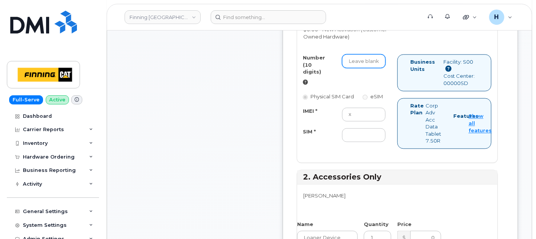
click at [380, 65] on input "Number (10 digits)" at bounding box center [363, 61] width 43 height 14
paste input "306-209-8726"
type input "3"
paste input "306-209-8726"
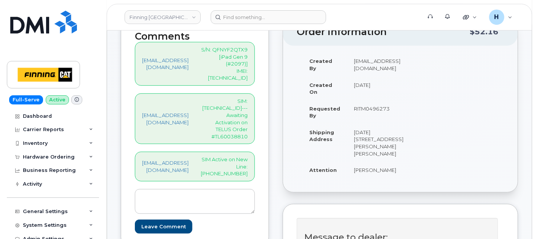
scroll to position [169, 0]
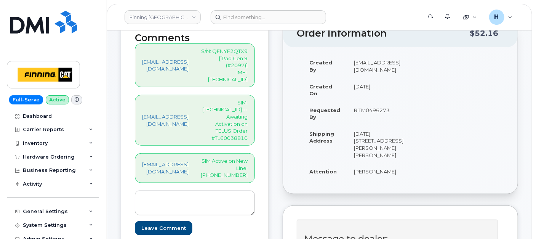
type input "3062098726"
click at [244, 99] on p "SIM: 8912230102357627276---Awaiting Activation on TELUS Order #TL60038810" at bounding box center [224, 120] width 47 height 42
copy p "8912230102357627276"
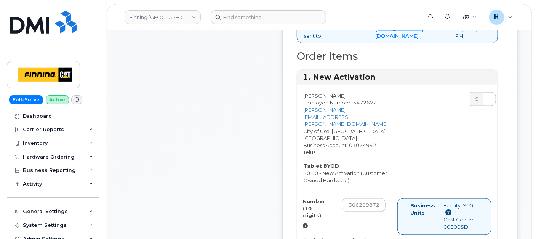
scroll to position [592, 0]
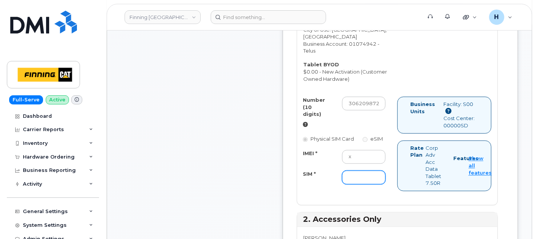
click at [369, 180] on input "SIM *" at bounding box center [363, 178] width 43 height 14
paste input "8912230102357627276"
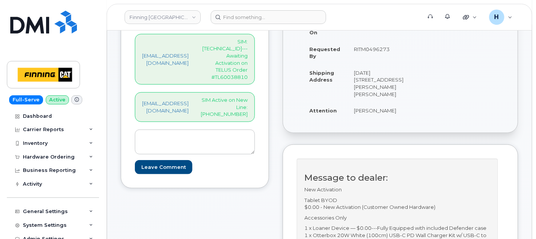
scroll to position [127, 0]
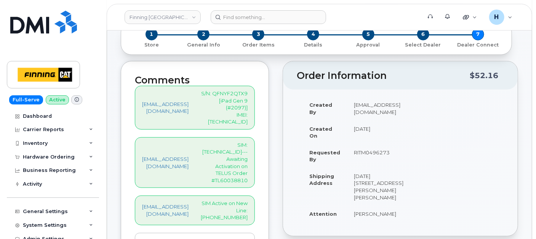
type input "8912230102357627276"
click at [250, 112] on div "hakaur@dminc.com S/N: QFNYF2QTX9 [iPad Gen 9 (#2097)] IMEI: 350698366322276" at bounding box center [195, 108] width 120 height 44
click at [247, 105] on p "S/N: QFNYF2QTX9 [iPad Gen 9 (#2097)] IMEI: 350698366322276" at bounding box center [224, 107] width 47 height 35
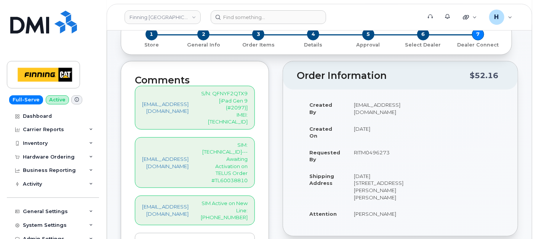
copy p "350698366322276"
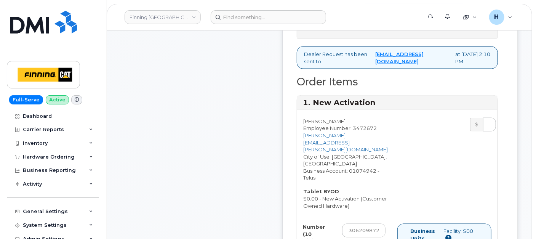
scroll to position [634, 0]
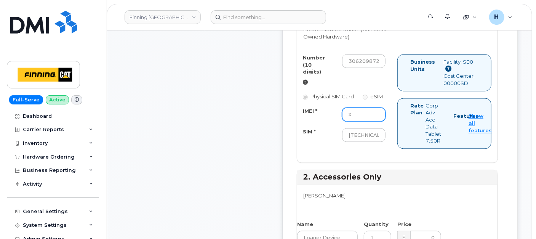
click at [384, 121] on input "x" at bounding box center [363, 115] width 43 height 14
paste input "350698366322276"
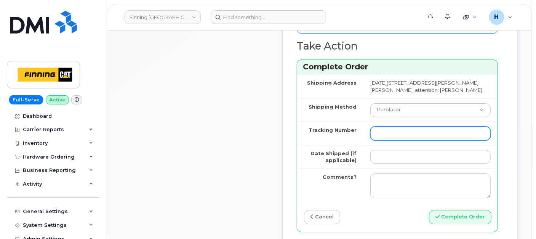
scroll to position [1015, 0]
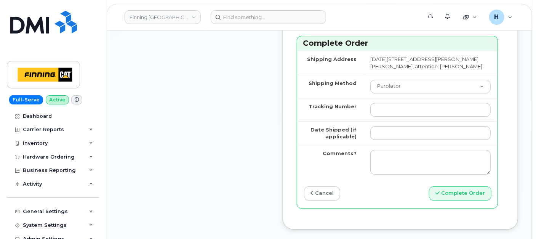
type input "350698366322276"
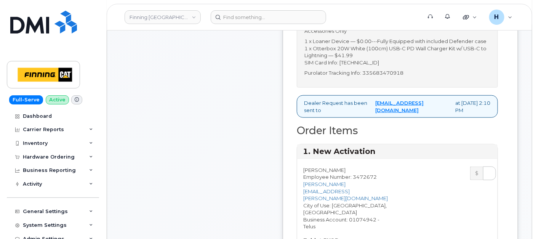
scroll to position [338, 0]
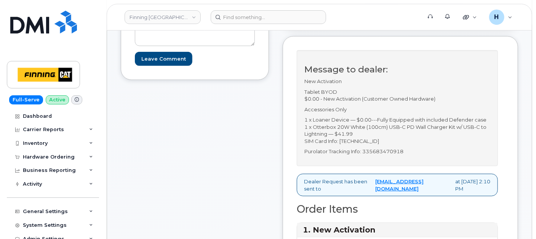
click at [406, 155] on p "Purolator Tracking Info: 335683470918" at bounding box center [397, 151] width 186 height 7
copy p "335683470918"
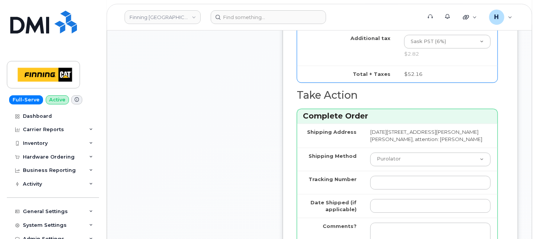
scroll to position [973, 0]
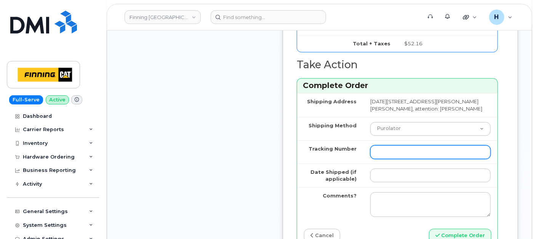
click at [398, 159] on input "Tracking Number" at bounding box center [430, 152] width 120 height 14
paste input "335683470918"
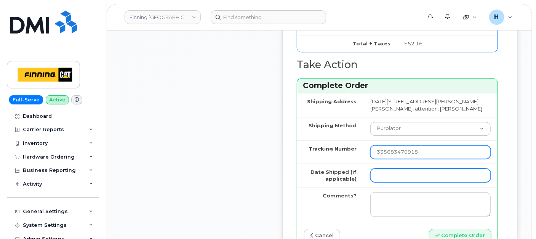
type input "335683470918"
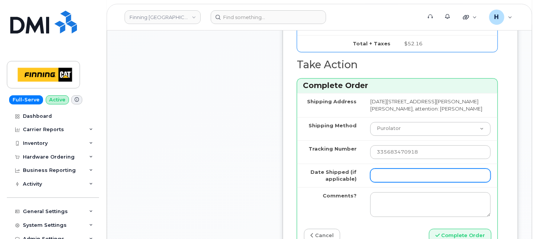
click at [419, 179] on input "Date Shipped (if applicable)" at bounding box center [430, 175] width 120 height 14
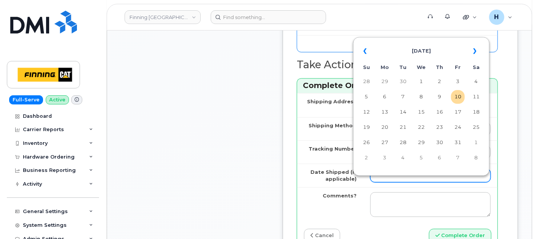
type input "2025-10-10"
drag, startPoint x: 457, startPoint y: 101, endPoint x: 452, endPoint y: 103, distance: 5.7
click at [458, 101] on td "10" at bounding box center [458, 97] width 14 height 14
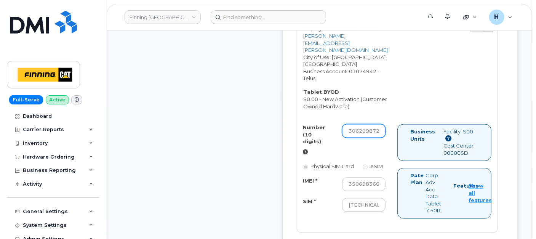
scroll to position [592, 0]
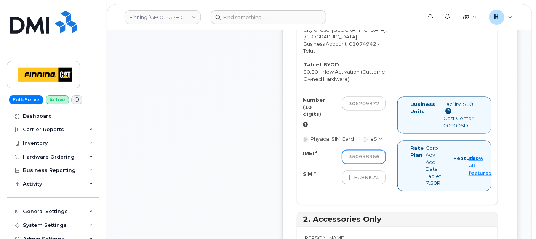
click at [375, 164] on input "350698366322276" at bounding box center [363, 157] width 43 height 14
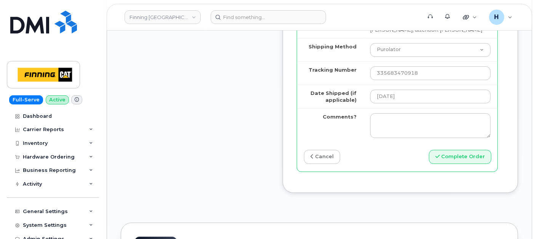
scroll to position [1142, 0]
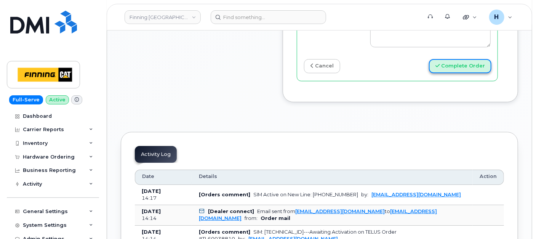
click at [462, 73] on button "Complete Order" at bounding box center [460, 66] width 62 height 14
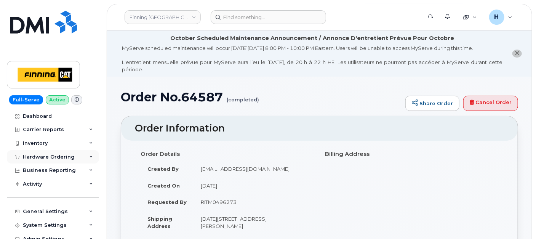
click at [50, 158] on div "Hardware Ordering" at bounding box center [49, 157] width 52 height 6
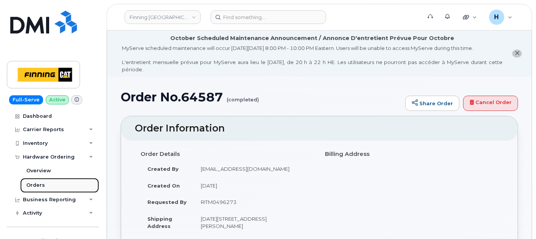
click at [40, 191] on link "Orders" at bounding box center [59, 185] width 79 height 14
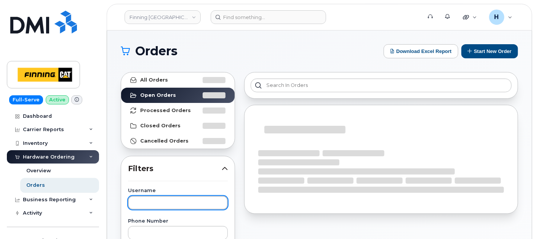
click at [151, 199] on input "text" at bounding box center [178, 203] width 100 height 14
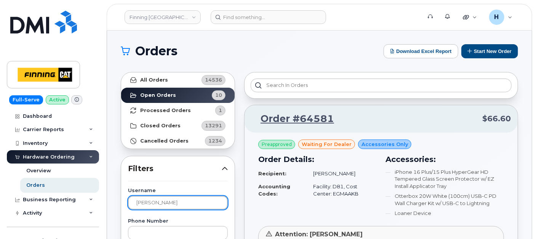
type input "adam"
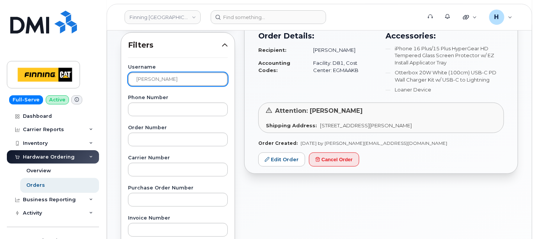
scroll to position [127, 0]
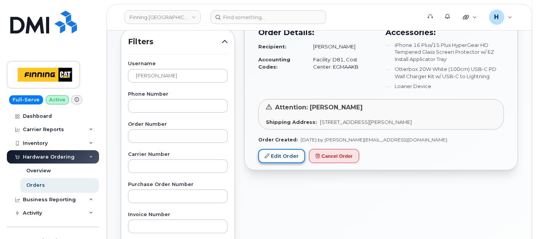
click at [285, 155] on link "Edit Order" at bounding box center [281, 156] width 47 height 14
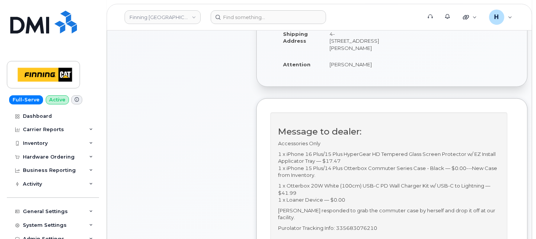
scroll to position [254, 0]
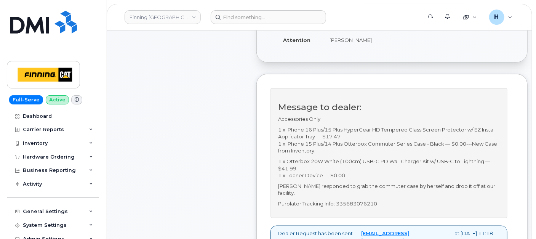
click at [360, 200] on p "Purolator Tracking Info: 335683076210" at bounding box center [389, 203] width 222 height 7
copy p "335683076210"
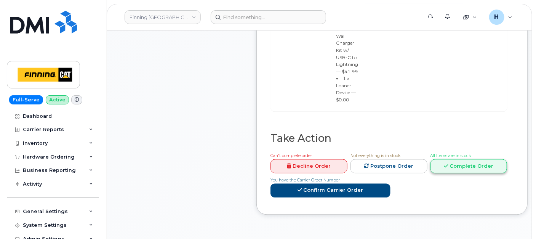
click at [448, 159] on link "Complete Order" at bounding box center [468, 166] width 77 height 14
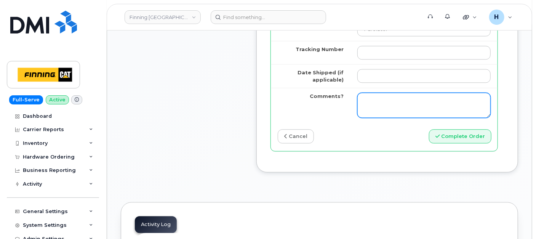
scroll to position [804, 0]
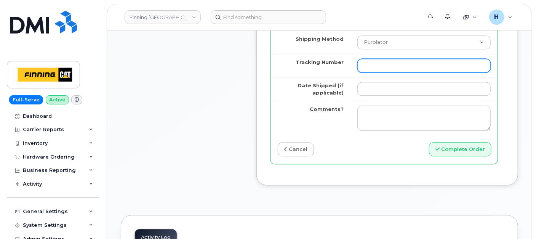
click at [366, 59] on input "Tracking Number" at bounding box center [423, 66] width 133 height 14
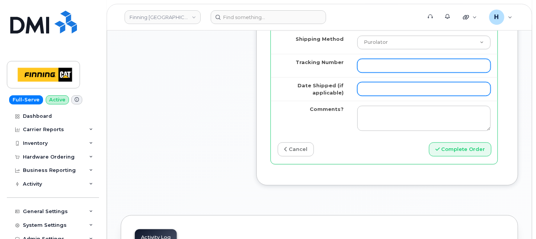
paste input "335683076210"
type input "335683076210"
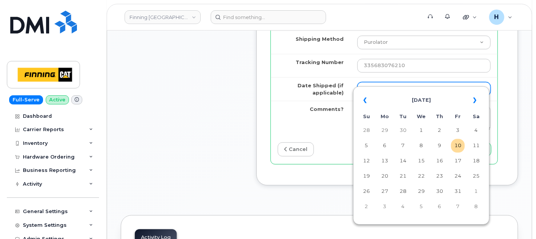
drag, startPoint x: 363, startPoint y: 77, endPoint x: 367, endPoint y: 79, distance: 4.3
click at [363, 82] on input "Date Shipped (if applicable)" at bounding box center [423, 89] width 133 height 14
type input "[DATE]"
click at [459, 145] on td "10" at bounding box center [458, 146] width 14 height 14
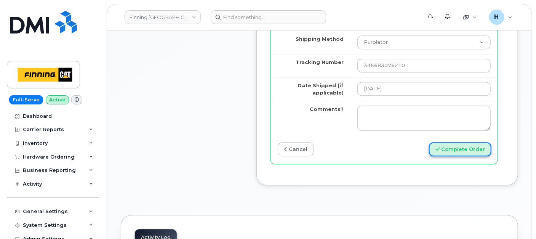
click at [456, 142] on button "Complete Order" at bounding box center [460, 149] width 62 height 14
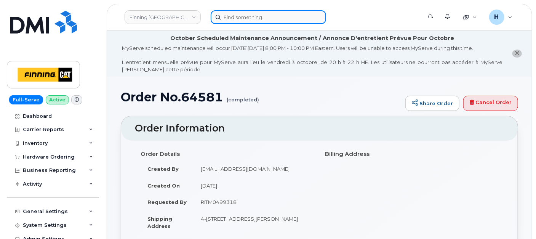
click at [235, 15] on input at bounding box center [268, 17] width 115 height 14
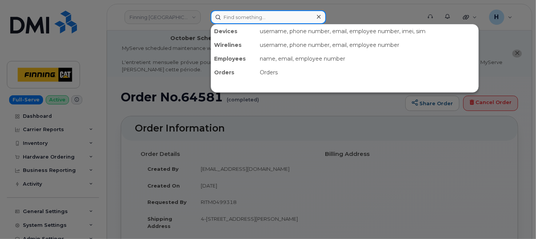
paste input "]Cayleb Gorieu"
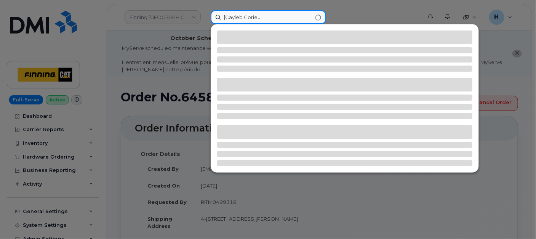
type input "]Cayleb Gorieu"
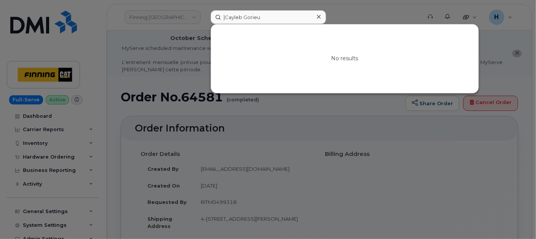
click at [38, 160] on div at bounding box center [268, 119] width 536 height 239
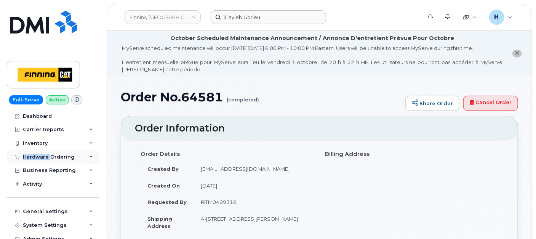
click at [38, 160] on div "Hardware Ordering" at bounding box center [53, 157] width 92 height 14
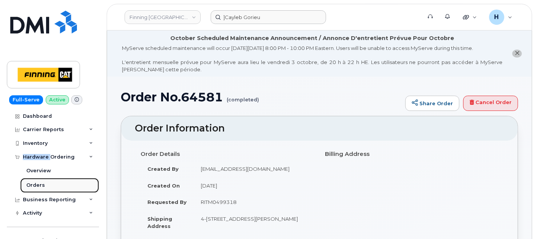
drag, startPoint x: 38, startPoint y: 160, endPoint x: 36, endPoint y: 188, distance: 27.9
click at [36, 188] on div "Orders" at bounding box center [35, 185] width 19 height 7
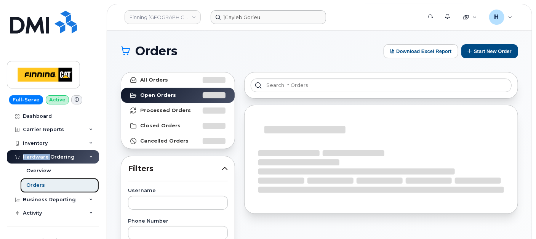
click at [36, 188] on div "Orders" at bounding box center [35, 185] width 19 height 7
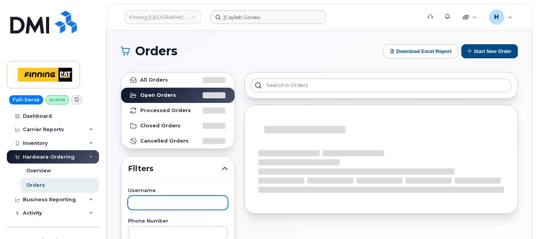
drag, startPoint x: 196, startPoint y: 210, endPoint x: 193, endPoint y: 203, distance: 7.8
click at [193, 202] on input "text" at bounding box center [178, 203] width 100 height 14
paste input "]Cayleb Gorieu"
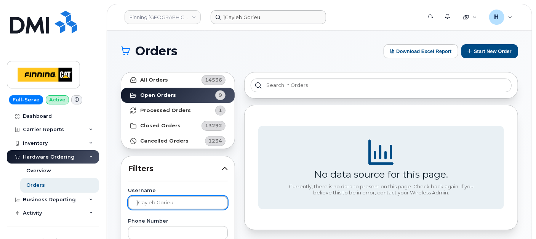
drag, startPoint x: 136, startPoint y: 203, endPoint x: 126, endPoint y: 203, distance: 9.5
type input "Cayleb Gorieu"
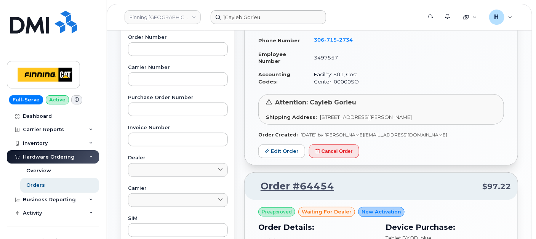
scroll to position [254, 0]
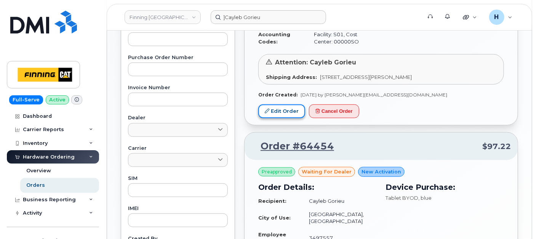
click at [284, 107] on link "Edit Order" at bounding box center [281, 111] width 47 height 14
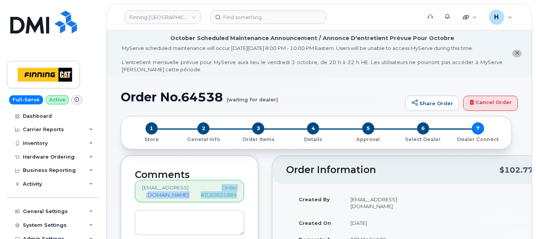
drag, startPoint x: 195, startPoint y: 198, endPoint x: 245, endPoint y: 196, distance: 49.9
click at [244, 196] on div "[EMAIL_ADDRESS][DOMAIN_NAME] Order #TL60035884" at bounding box center [189, 191] width 109 height 22
drag, startPoint x: 245, startPoint y: 196, endPoint x: 240, endPoint y: 199, distance: 5.5
click at [240, 199] on div "[EMAIL_ADDRESS][DOMAIN_NAME] Order #TL60035884" at bounding box center [189, 191] width 109 height 22
click at [228, 196] on p "Order #TL60035884" at bounding box center [219, 191] width 36 height 14
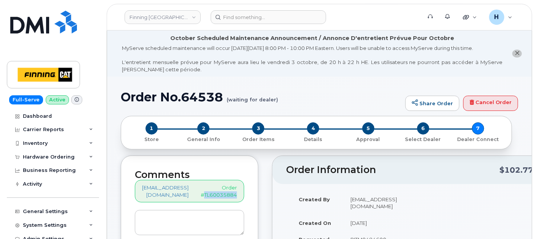
click at [228, 196] on p "Order #TL60035884" at bounding box center [219, 191] width 36 height 14
